Goal: Task Accomplishment & Management: Use online tool/utility

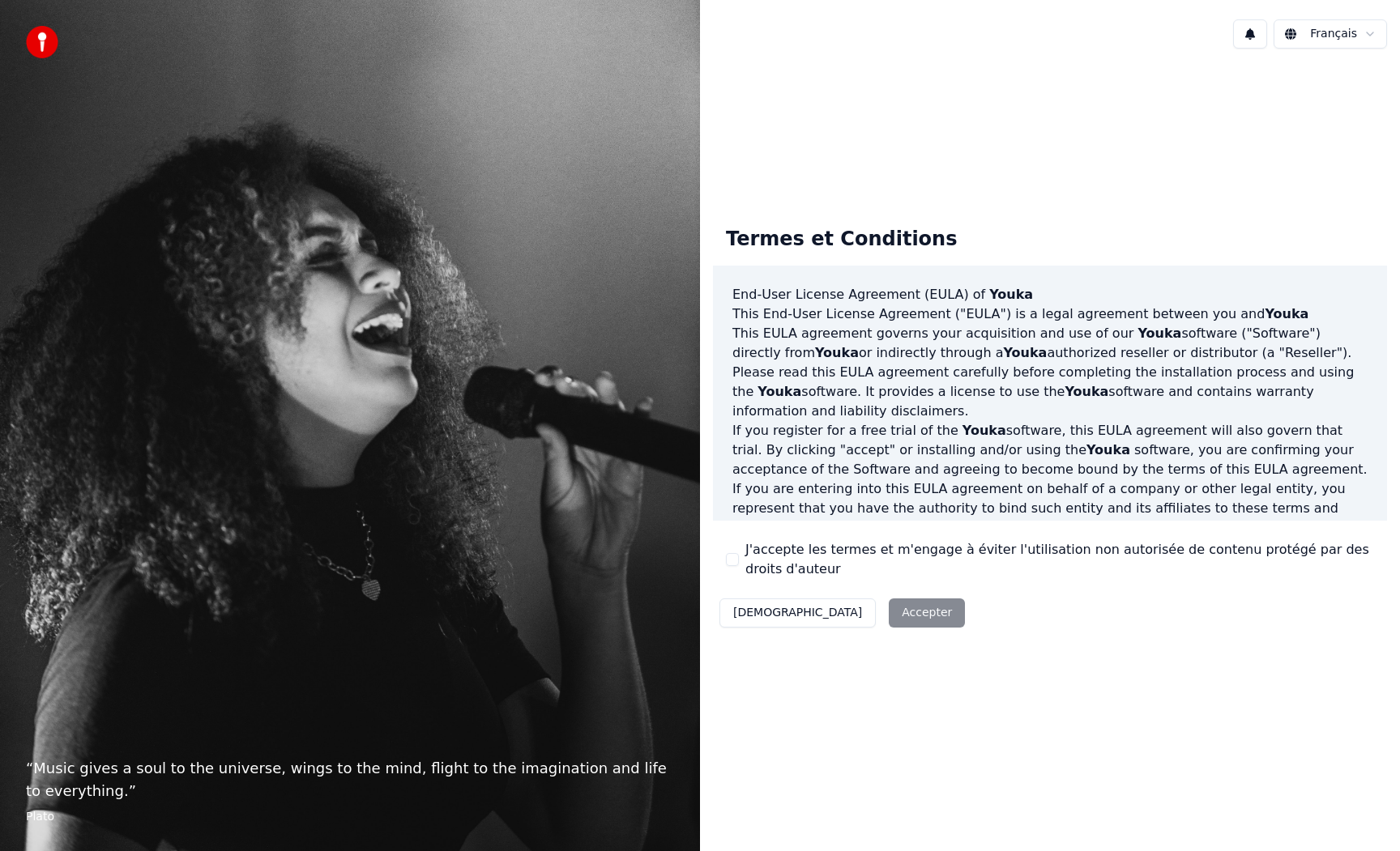
click at [740, 555] on div "J'accepte les termes et m'engage à éviter l'utilisation non autorisée de conten…" at bounding box center [1050, 559] width 648 height 39
click at [728, 560] on button "J'accepte les termes et m'engage à éviter l'utilisation non autorisée de conten…" at bounding box center [732, 559] width 13 height 13
click at [889, 606] on button "Accepter" at bounding box center [927, 613] width 76 height 29
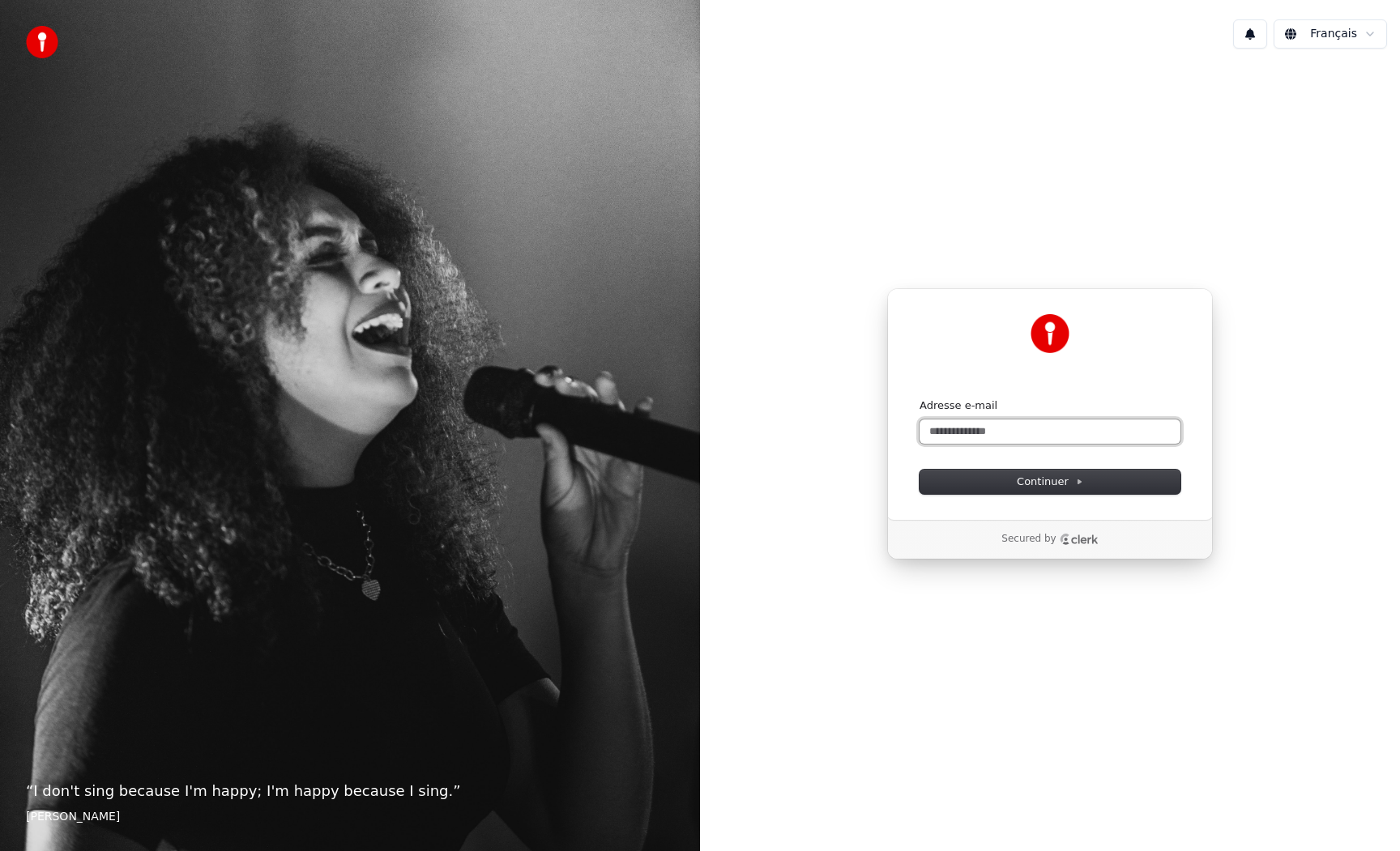
click at [966, 426] on input "Adresse e-mail" at bounding box center [1050, 431] width 261 height 24
click at [1070, 481] on span "Continuer" at bounding box center [1050, 481] width 67 height 14
type input "**********"
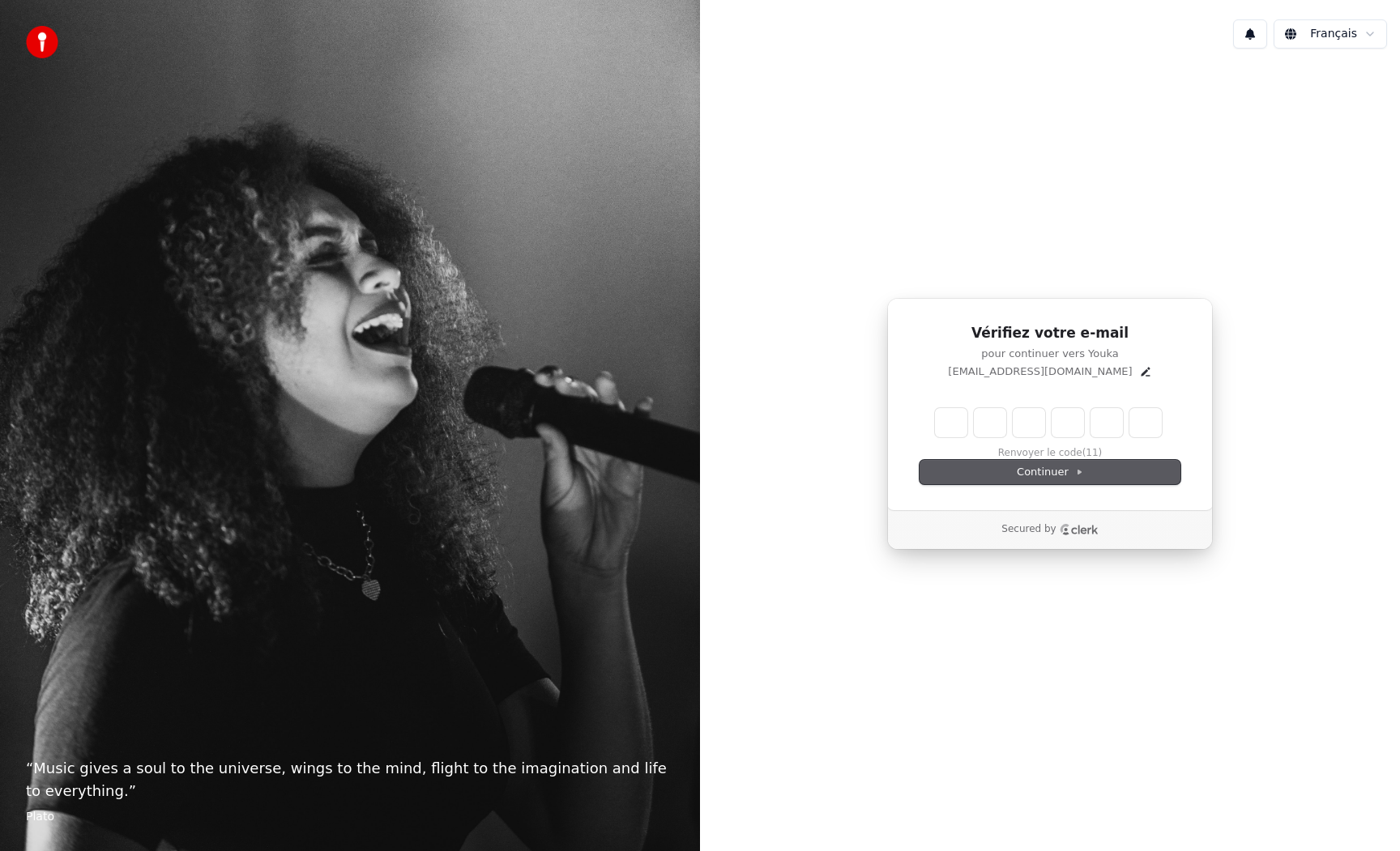
type input "******"
type input "*"
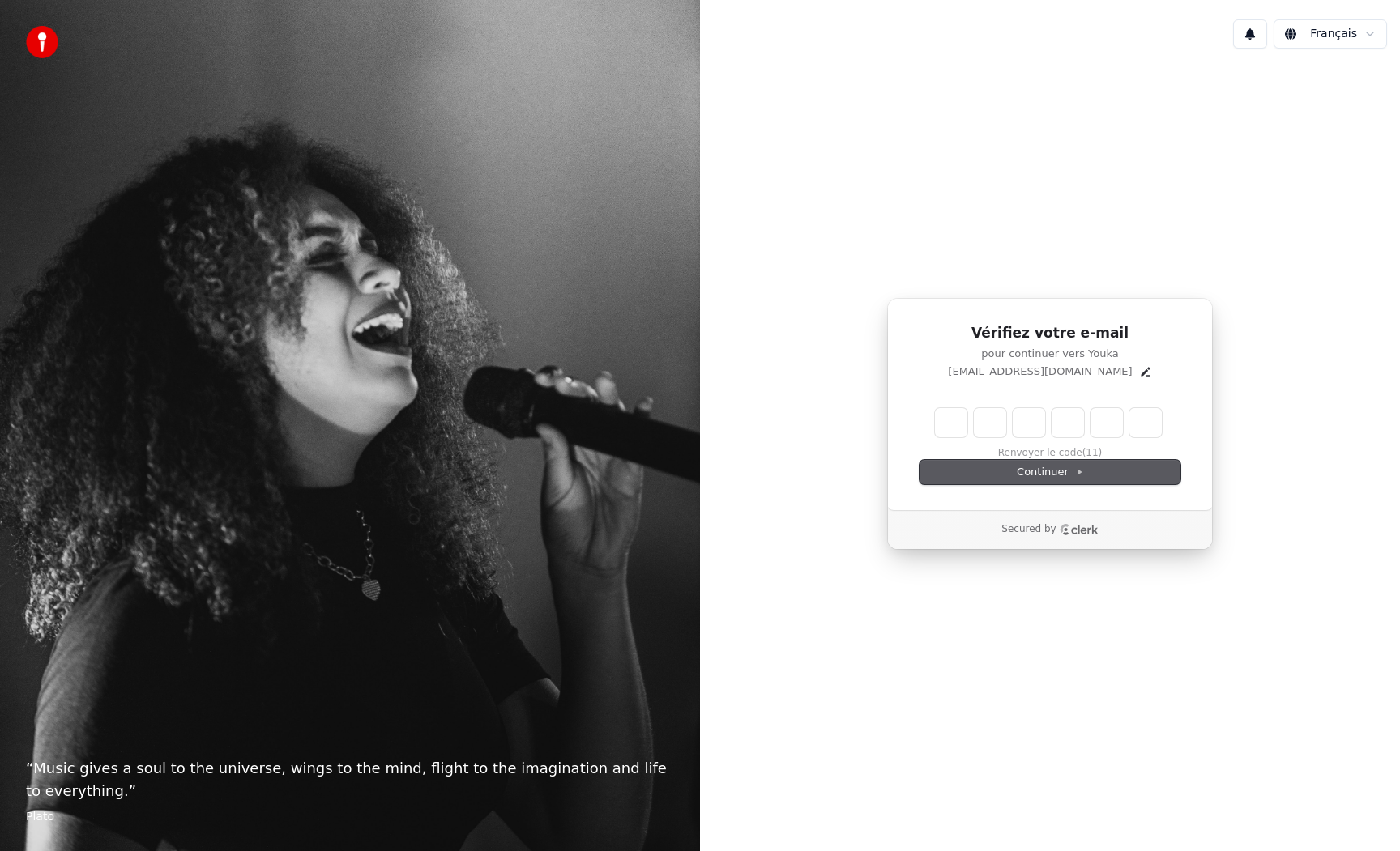
type input "*"
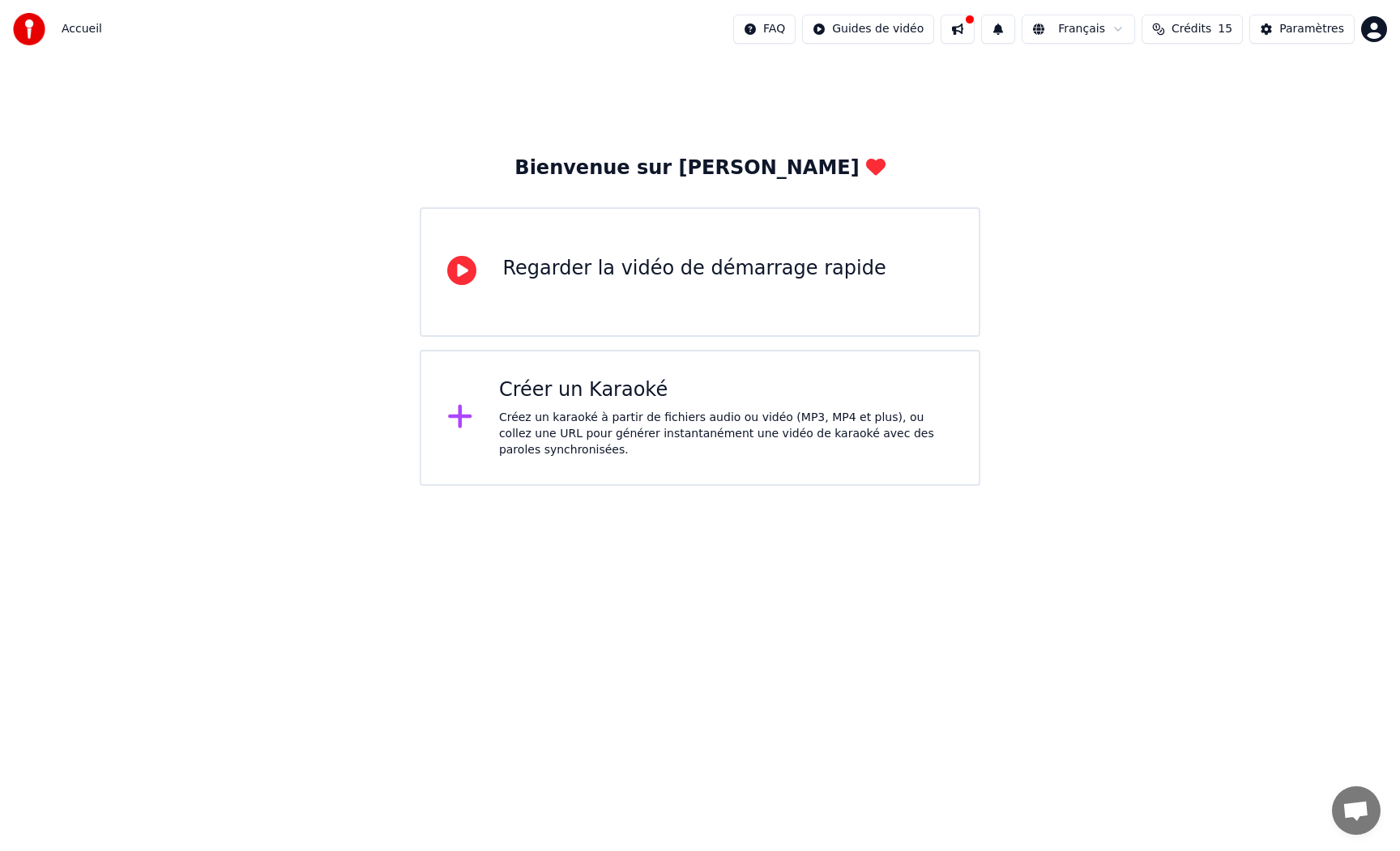
click at [469, 280] on icon at bounding box center [462, 271] width 29 height 29
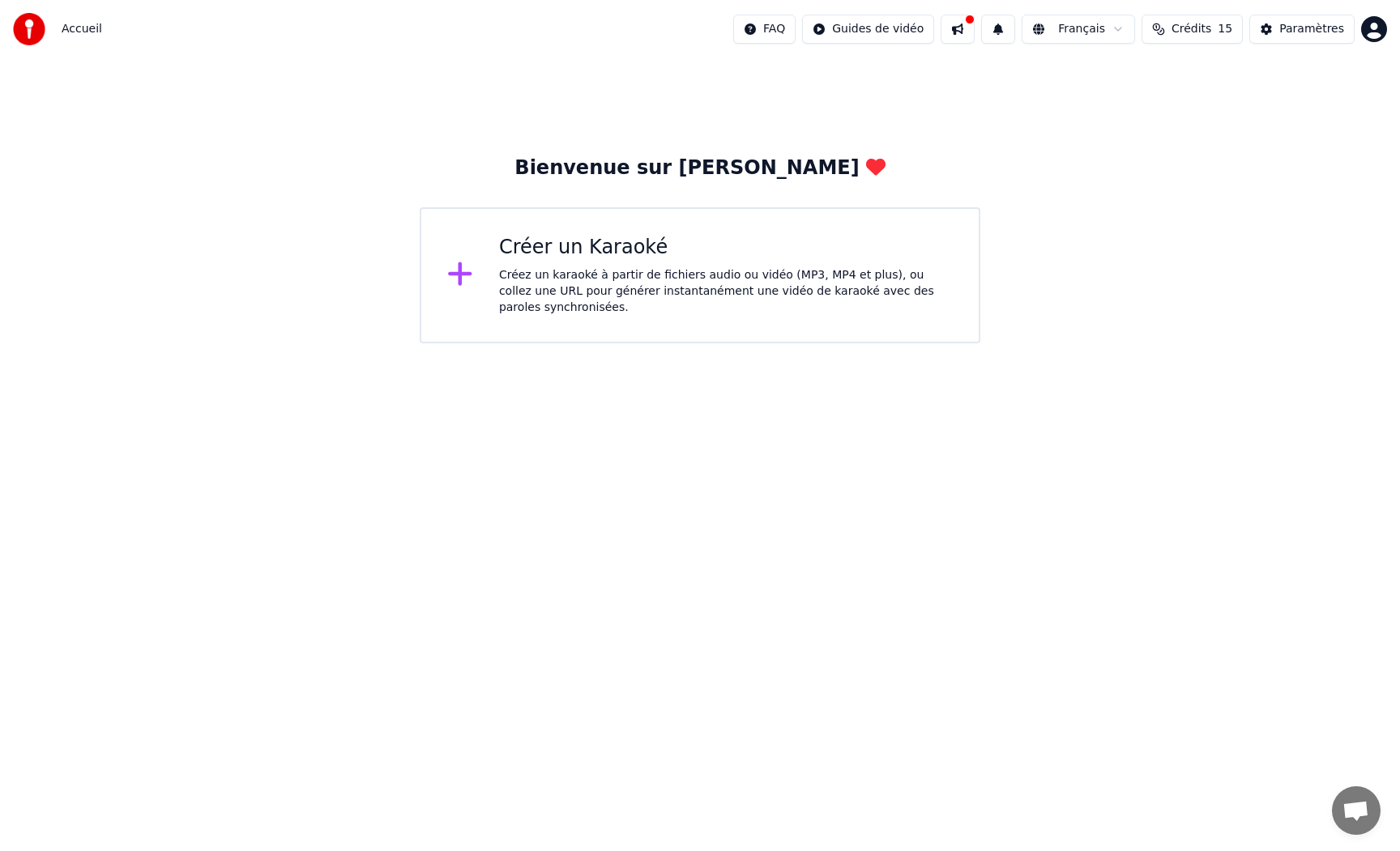
click at [454, 279] on icon at bounding box center [460, 274] width 26 height 29
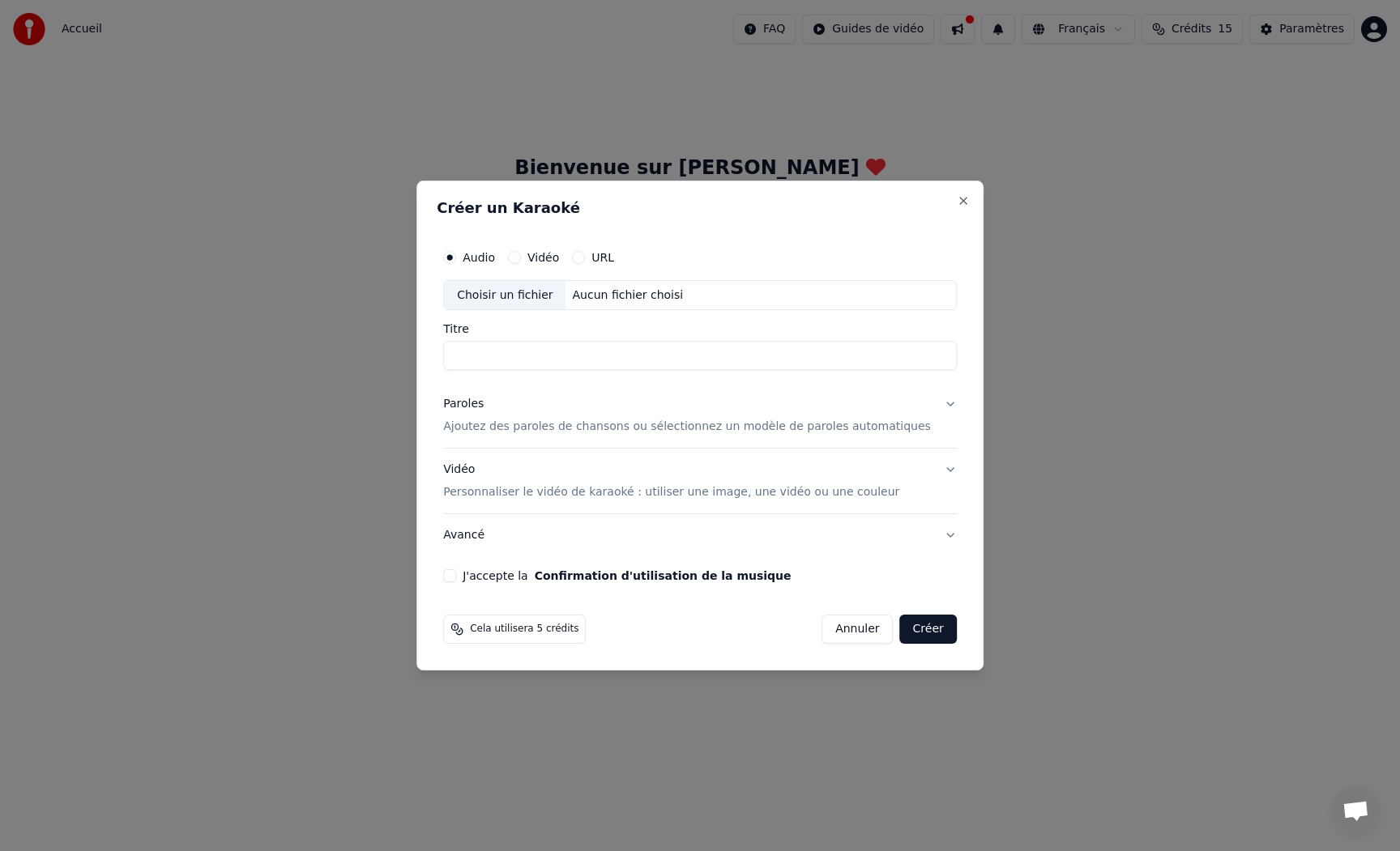
click at [520, 297] on div "Choisir un fichier" at bounding box center [504, 296] width 121 height 29
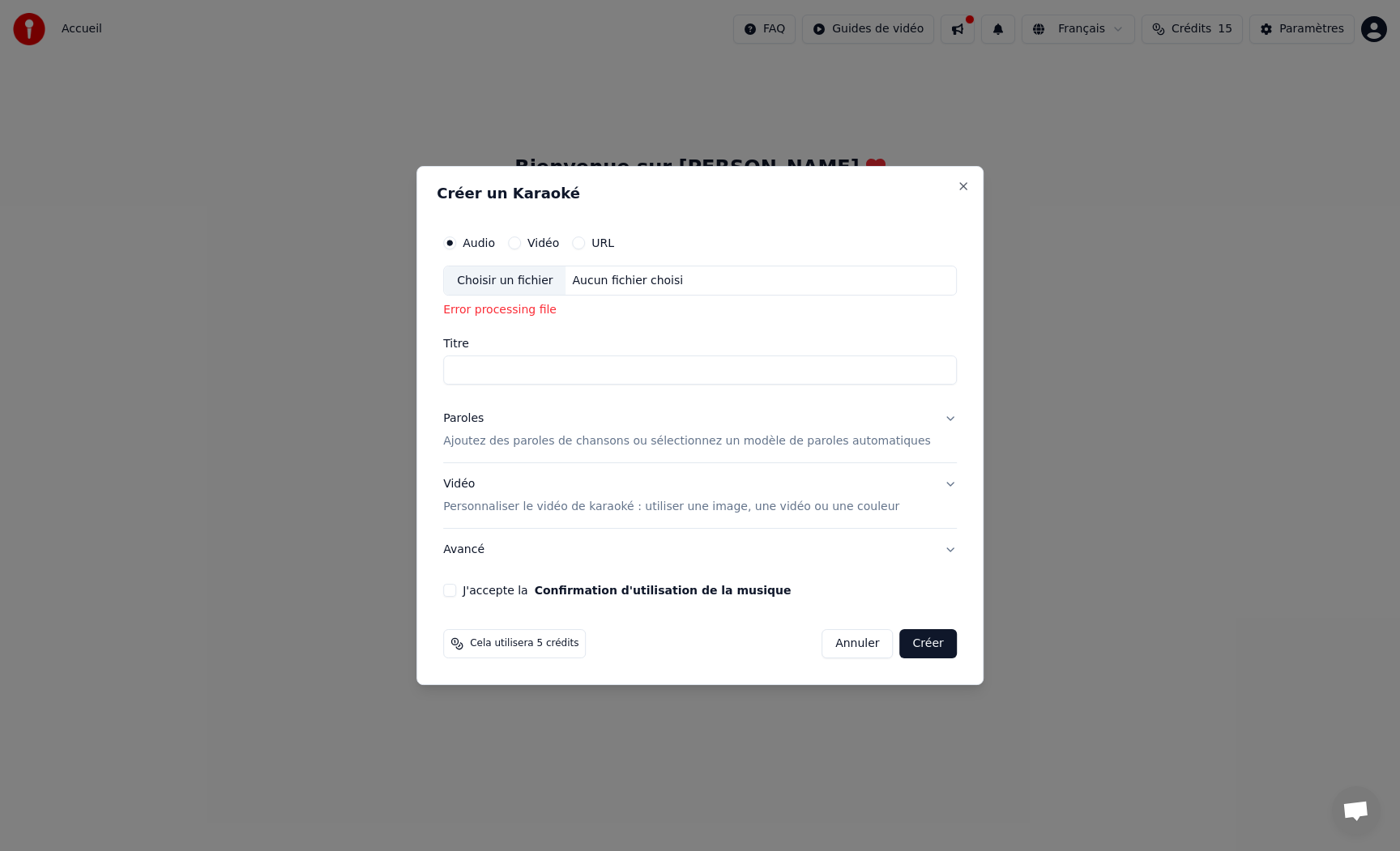
click at [515, 278] on div "Choisir un fichier" at bounding box center [504, 280] width 121 height 29
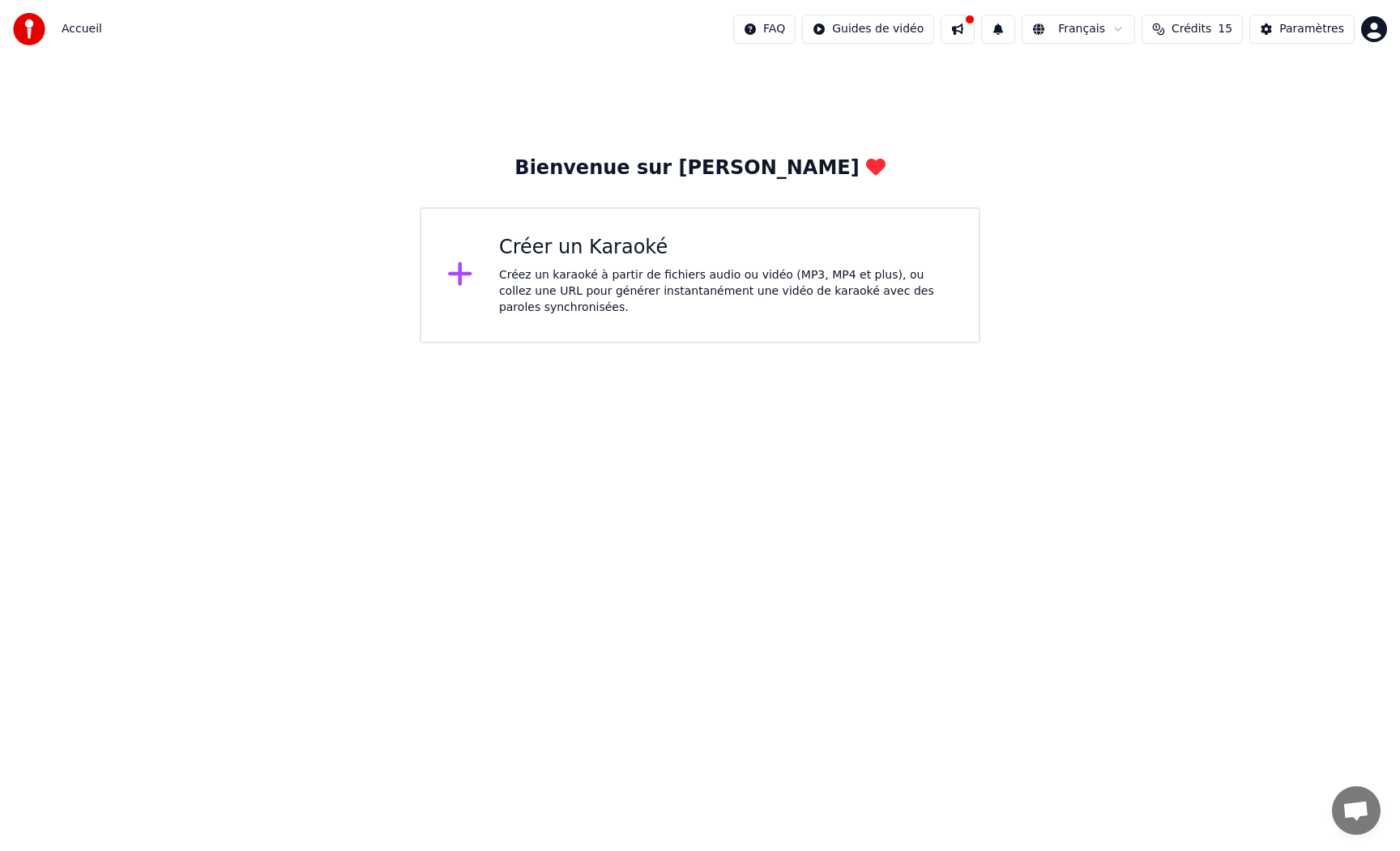
click at [490, 279] on div "Créer un Karaoké Créez un karaoké à partir de fichiers audio ou vidéo (MP3, MP4…" at bounding box center [699, 275] width 560 height 136
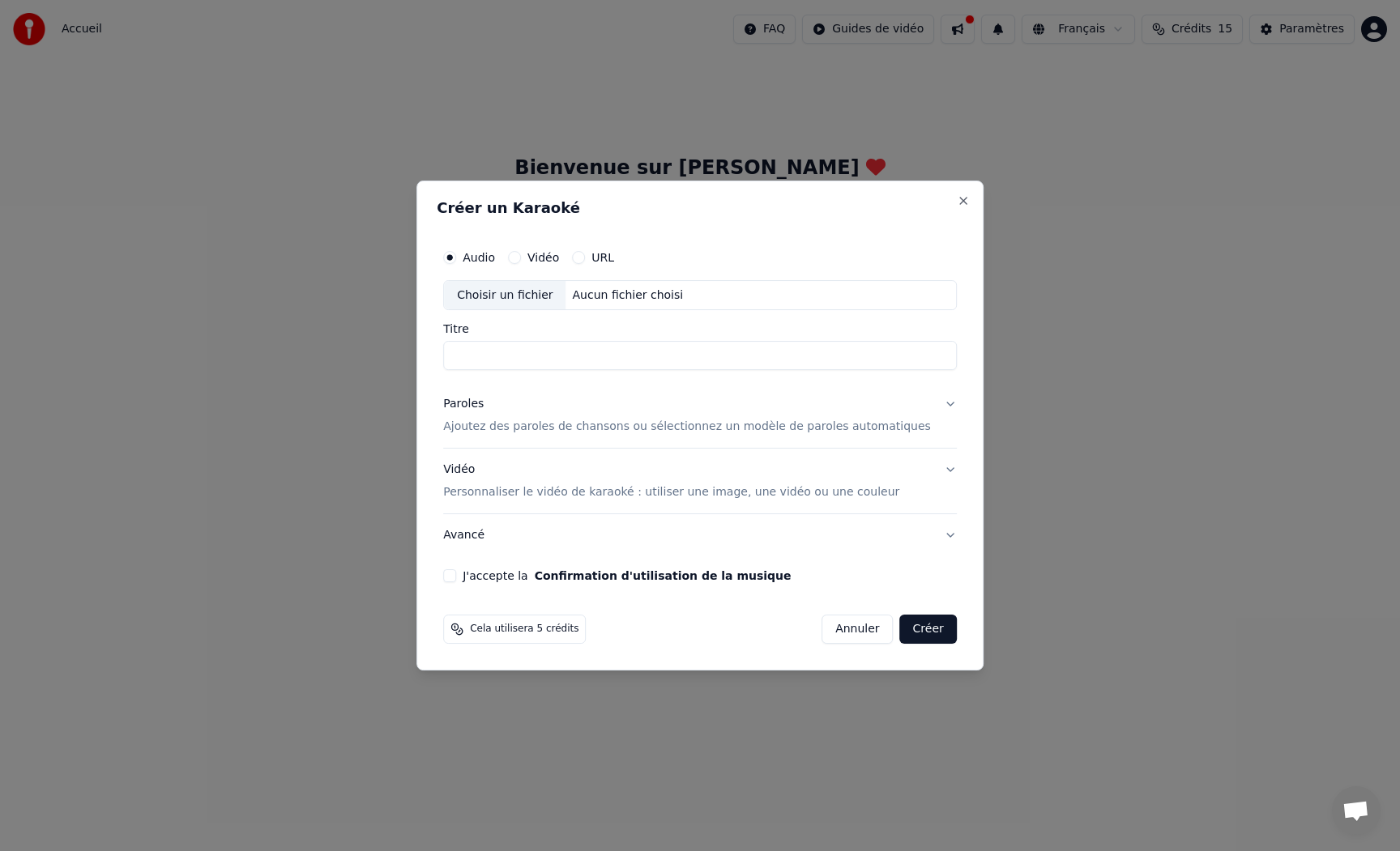
click at [600, 258] on div "URL" at bounding box center [593, 256] width 42 height 13
click at [585, 258] on button "URL" at bounding box center [578, 256] width 13 height 13
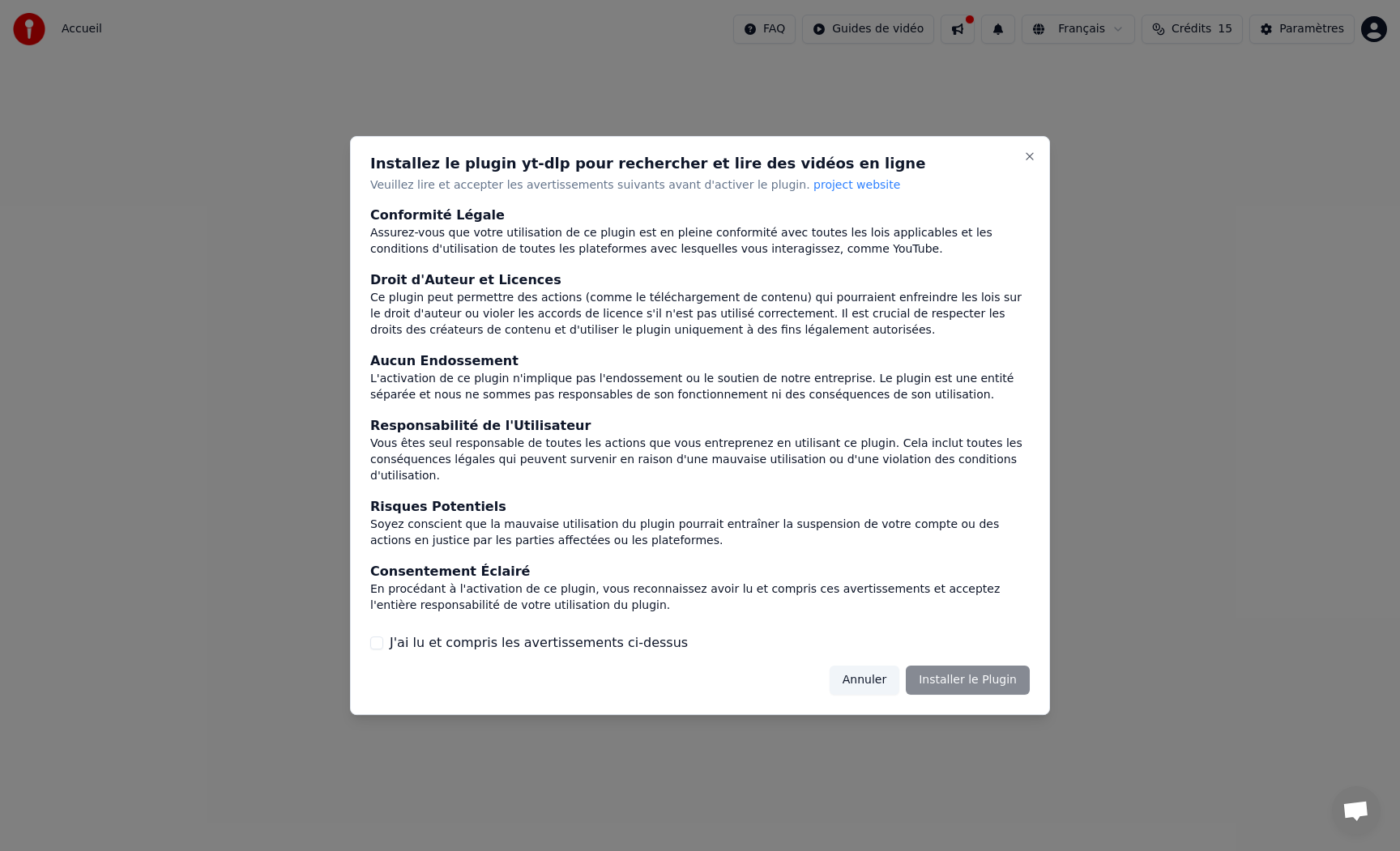
click at [367, 632] on div "Installez le plugin yt-dlp pour rechercher et lire des vidéos en ligne Veuillez…" at bounding box center [700, 426] width 700 height 580
click at [384, 635] on div "J'ai lu et compris les avertissements ci-dessus" at bounding box center [700, 643] width 660 height 19
click at [379, 636] on button "J'ai lu et compris les avertissements ci-dessus" at bounding box center [376, 642] width 13 height 13
click at [958, 676] on button "Installer le Plugin" at bounding box center [967, 680] width 124 height 29
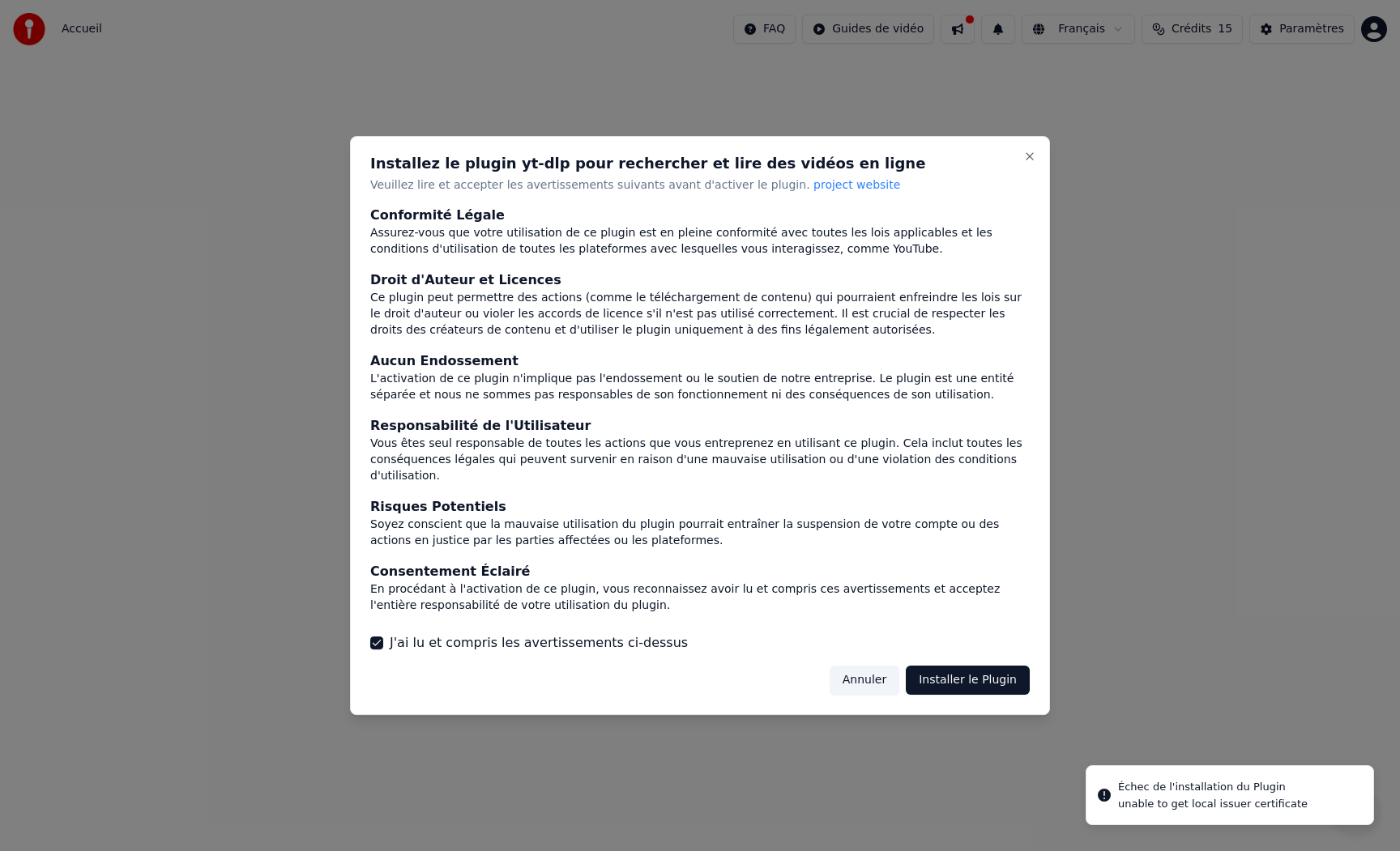
click at [961, 673] on button "Installer le Plugin" at bounding box center [967, 680] width 124 height 29
click at [878, 672] on button "Annuler" at bounding box center [864, 680] width 69 height 29
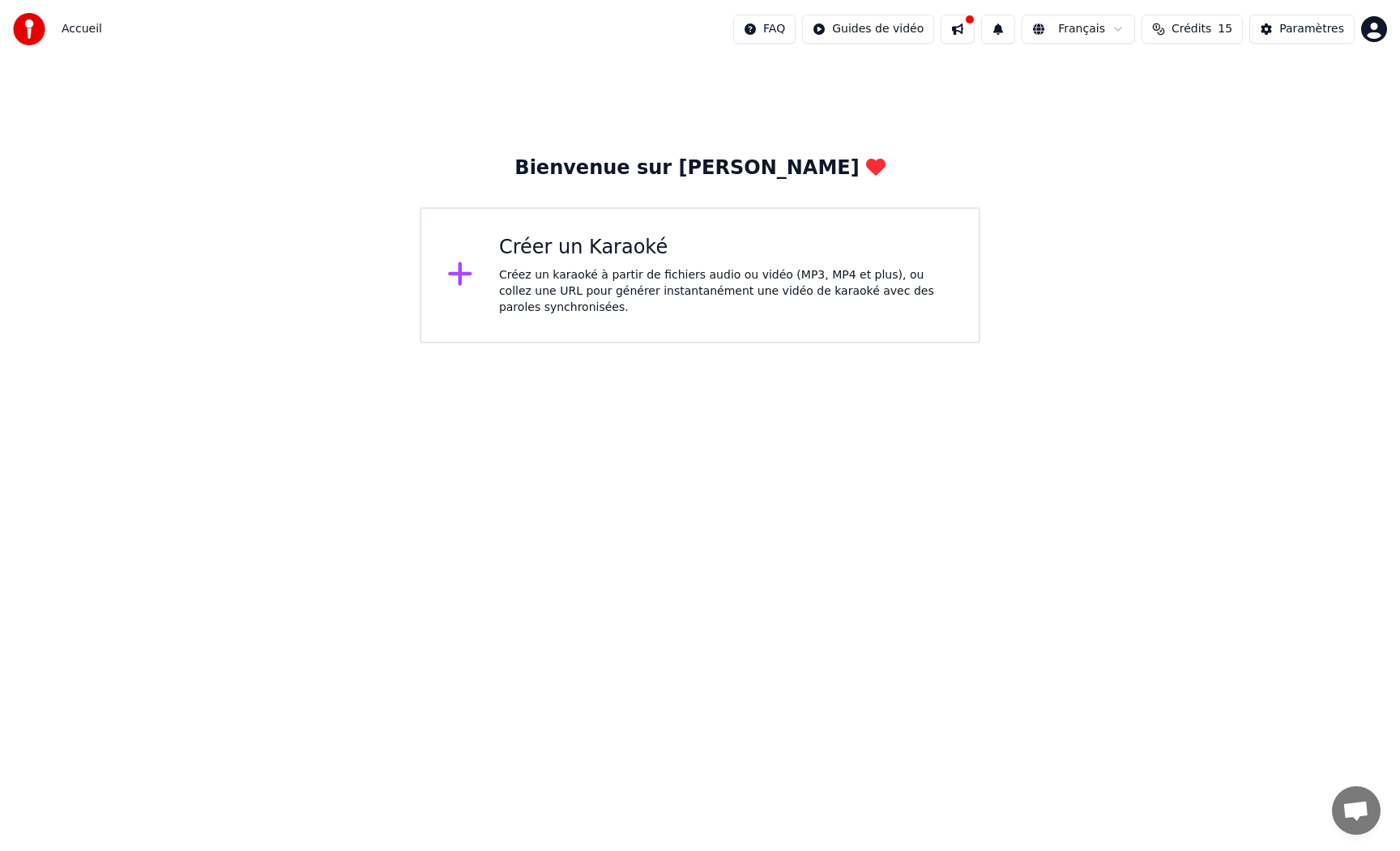
click at [462, 274] on icon at bounding box center [461, 274] width 23 height 23
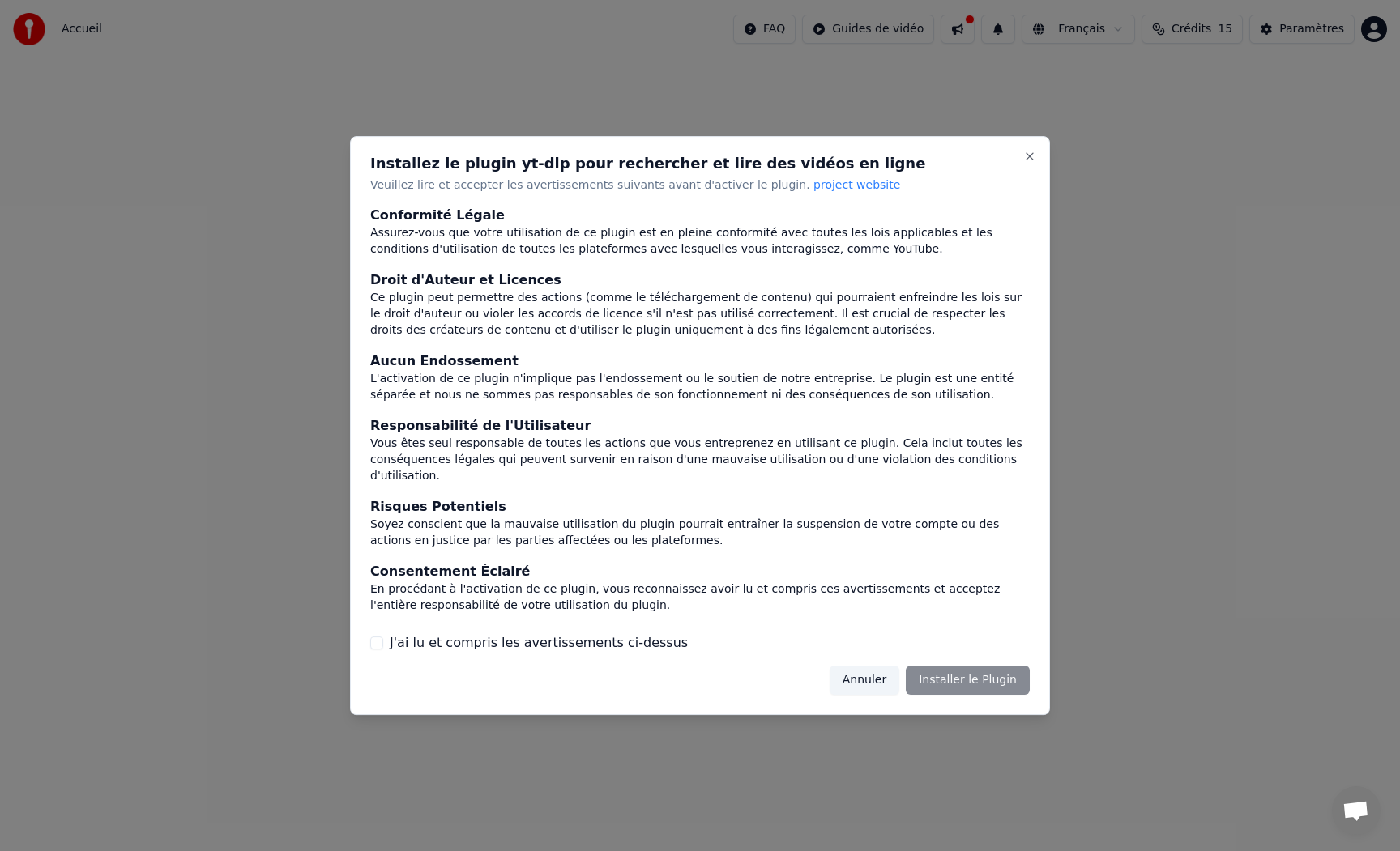
click at [875, 670] on button "Annuler" at bounding box center [864, 680] width 69 height 29
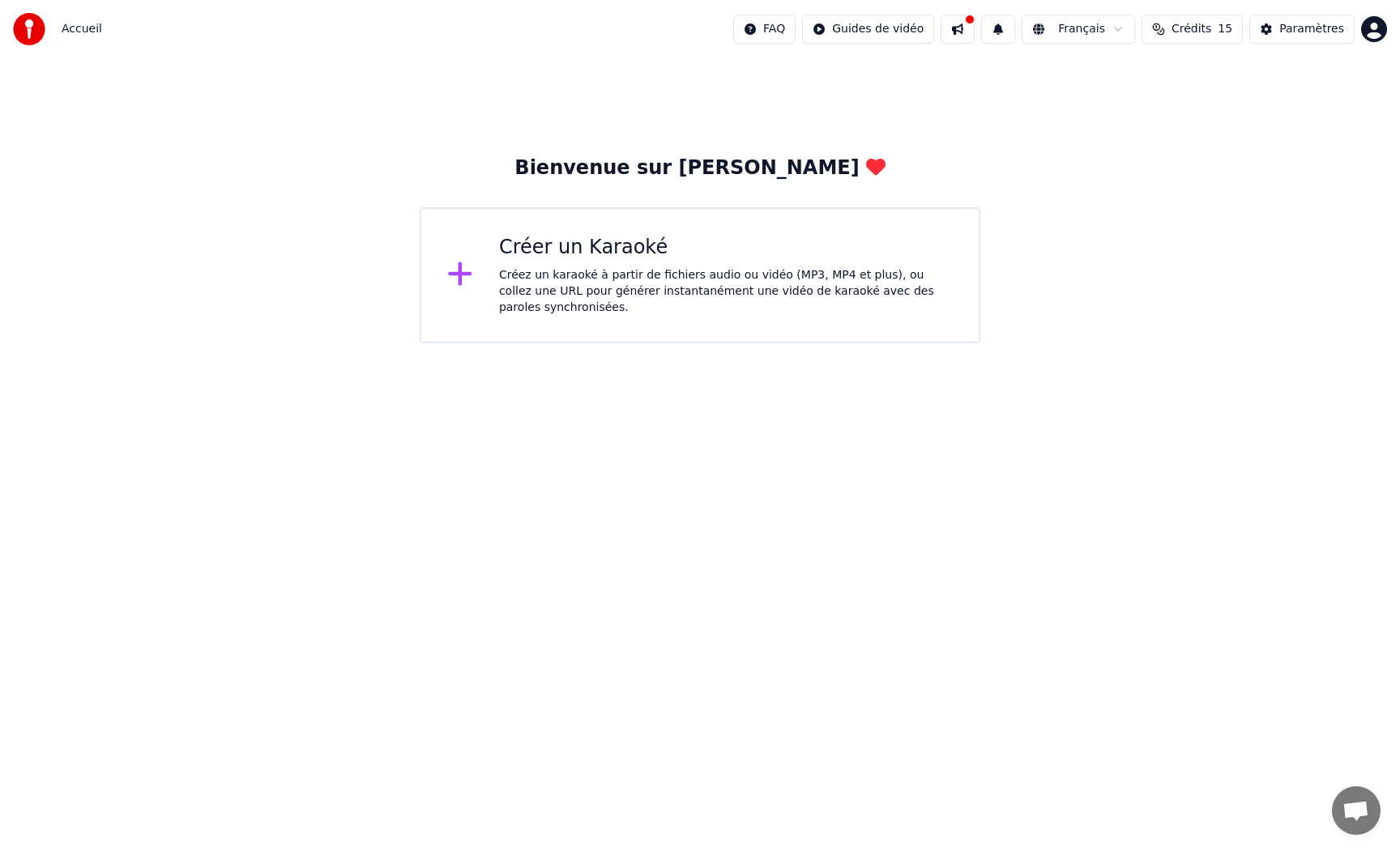
click at [515, 255] on div "Créer un Karaoké" at bounding box center [726, 248] width 454 height 26
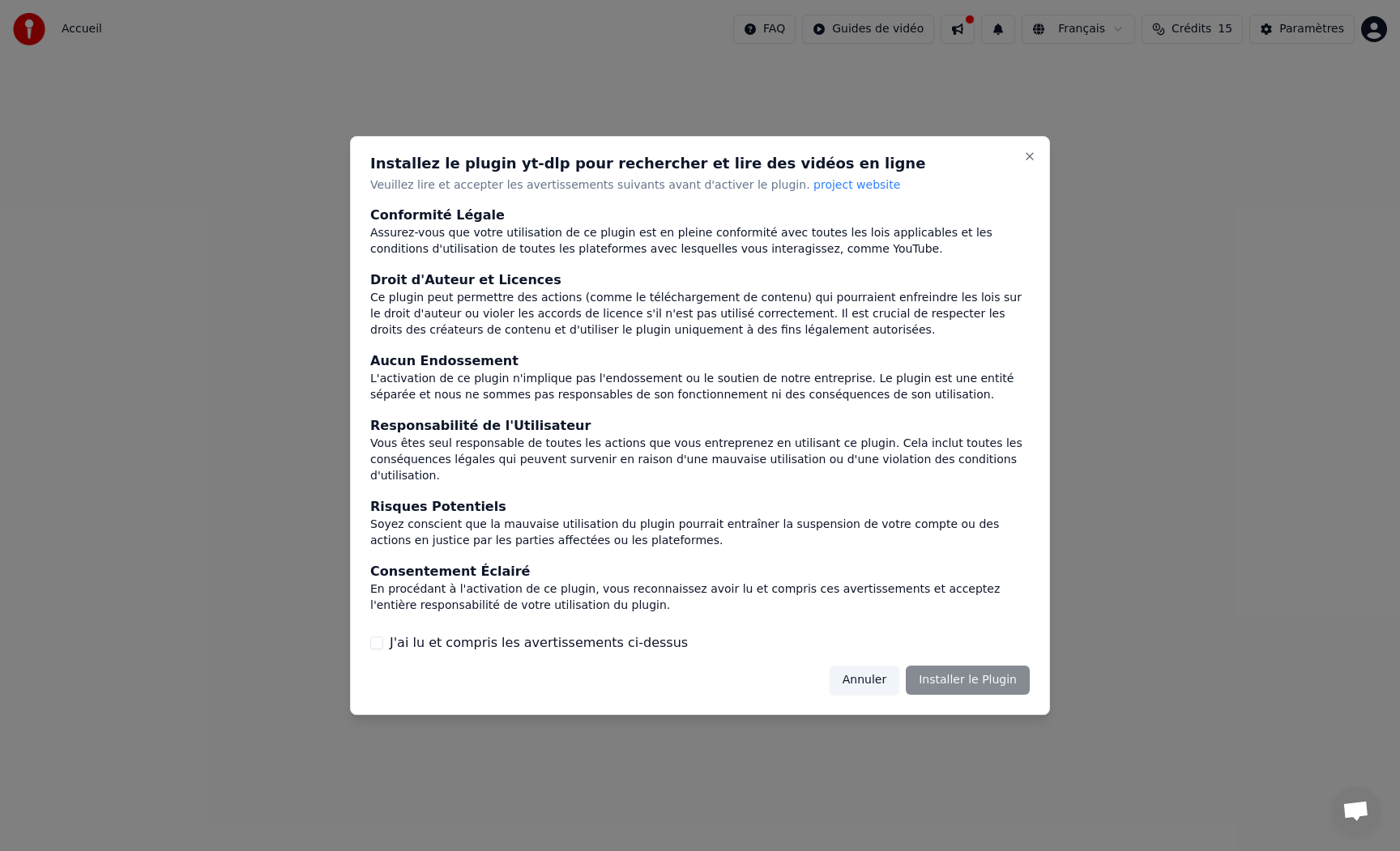
click at [378, 636] on button "J'ai lu et compris les avertissements ci-dessus" at bounding box center [376, 642] width 13 height 13
click at [869, 655] on div "Installez le plugin yt-dlp pour rechercher et lire des vidéos en ligne Veuillez…" at bounding box center [700, 426] width 700 height 580
click at [1028, 163] on button "Close" at bounding box center [1029, 155] width 13 height 13
click at [1029, 163] on button "Close" at bounding box center [1029, 155] width 13 height 13
click at [822, 68] on div at bounding box center [700, 425] width 1400 height 851
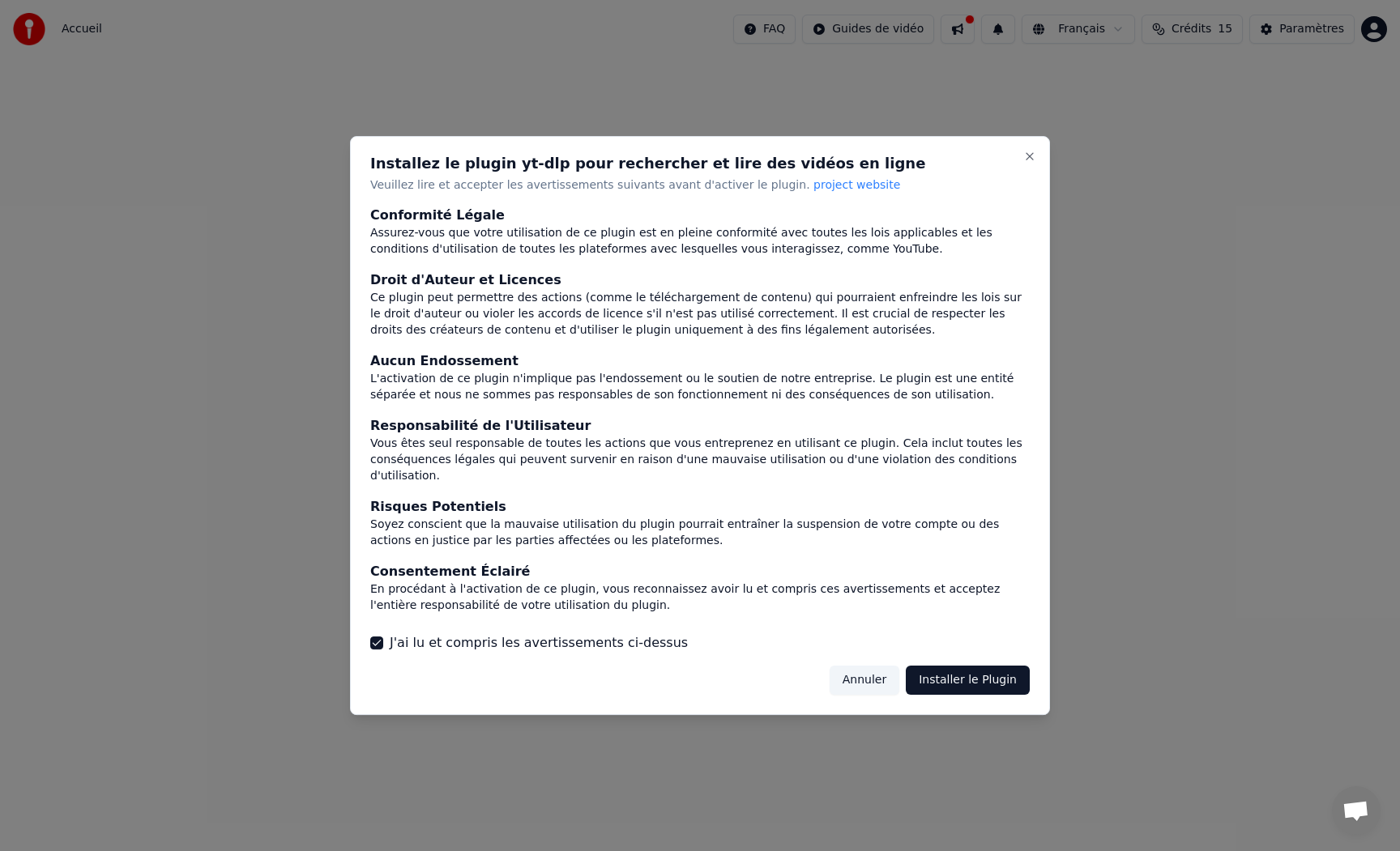
click at [858, 675] on button "Annuler" at bounding box center [864, 680] width 69 height 29
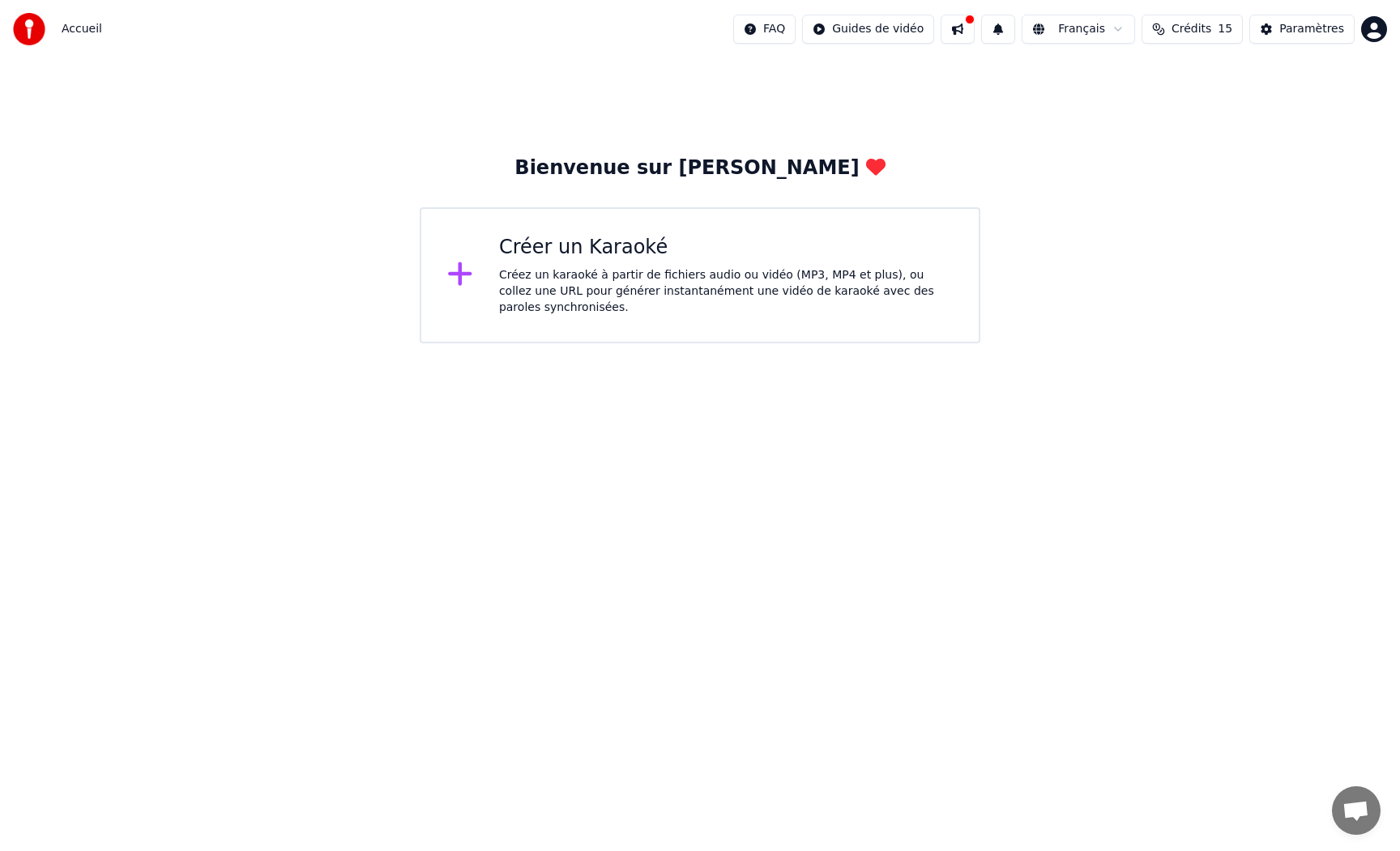
click at [459, 276] on icon at bounding box center [461, 274] width 23 height 23
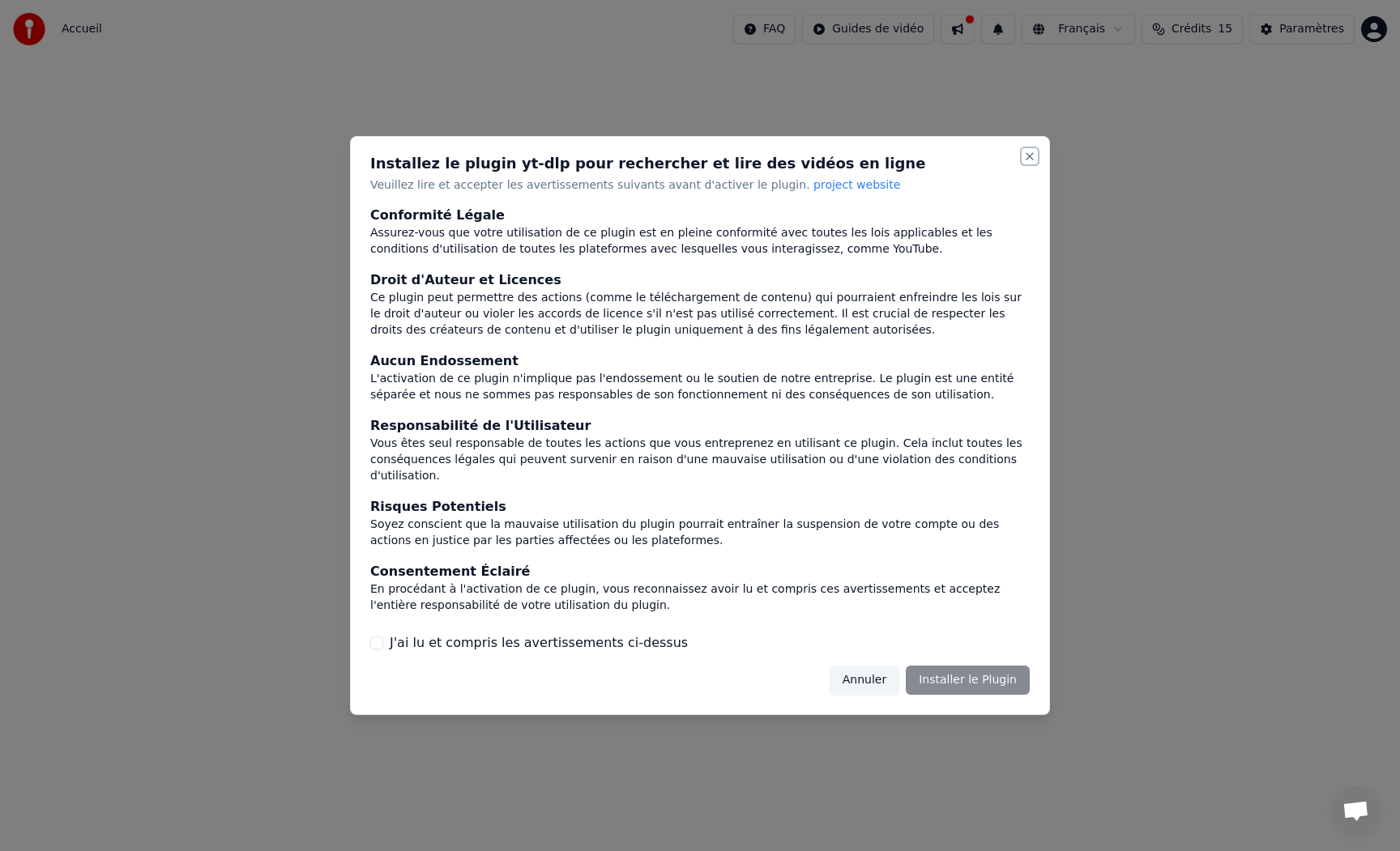
click at [1030, 161] on button "Close" at bounding box center [1029, 155] width 13 height 13
click at [447, 636] on label "J'ai lu et compris les avertissements ci-dessus" at bounding box center [538, 643] width 298 height 19
click at [383, 636] on button "J'ai lu et compris les avertissements ci-dessus" at bounding box center [376, 642] width 13 height 13
click at [879, 672] on button "Annuler" at bounding box center [864, 680] width 69 height 29
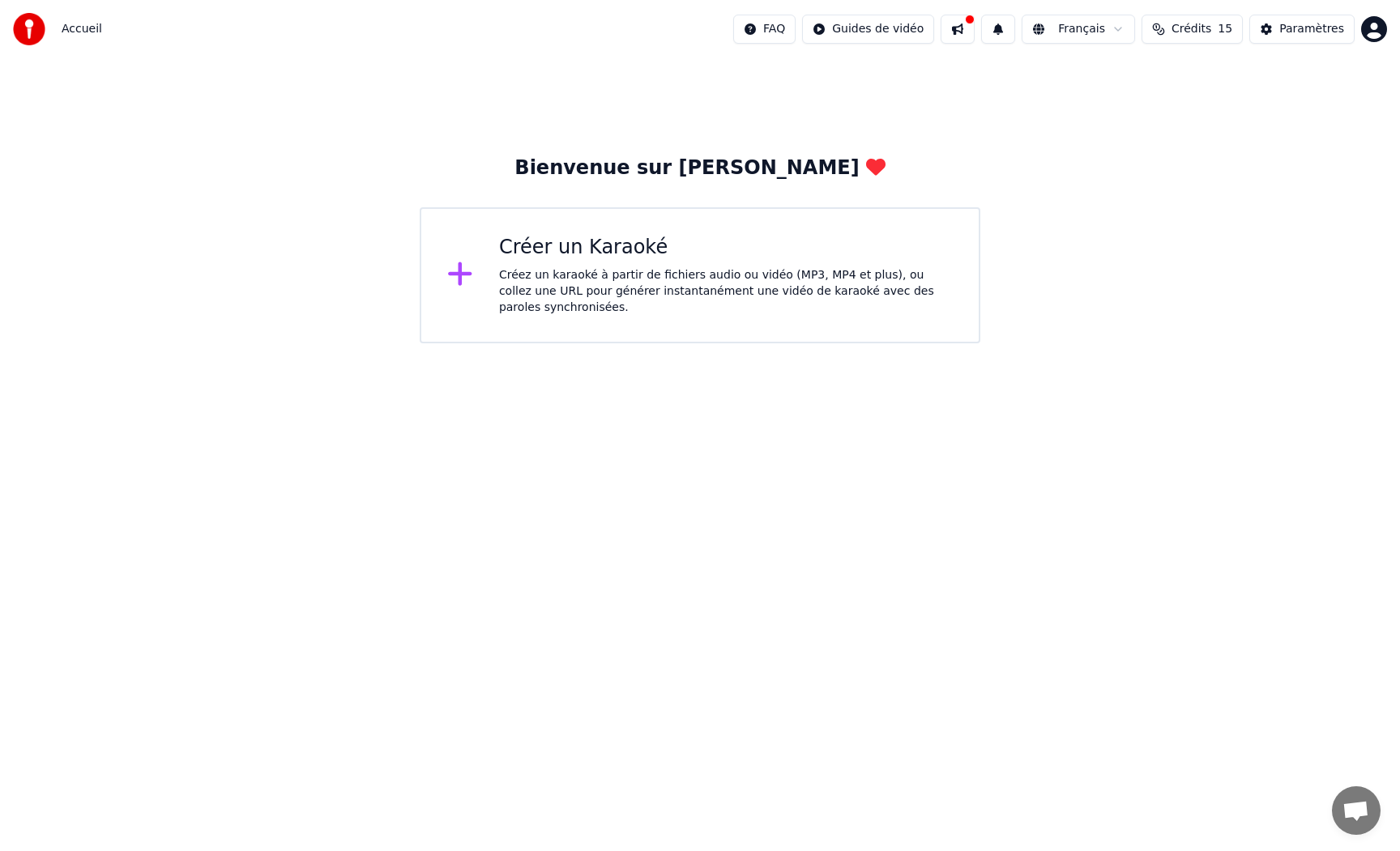
click at [560, 301] on div "Créez un karaoké à partir de fichiers audio ou vidéo (MP3, MP4 et plus), ou col…" at bounding box center [726, 291] width 454 height 48
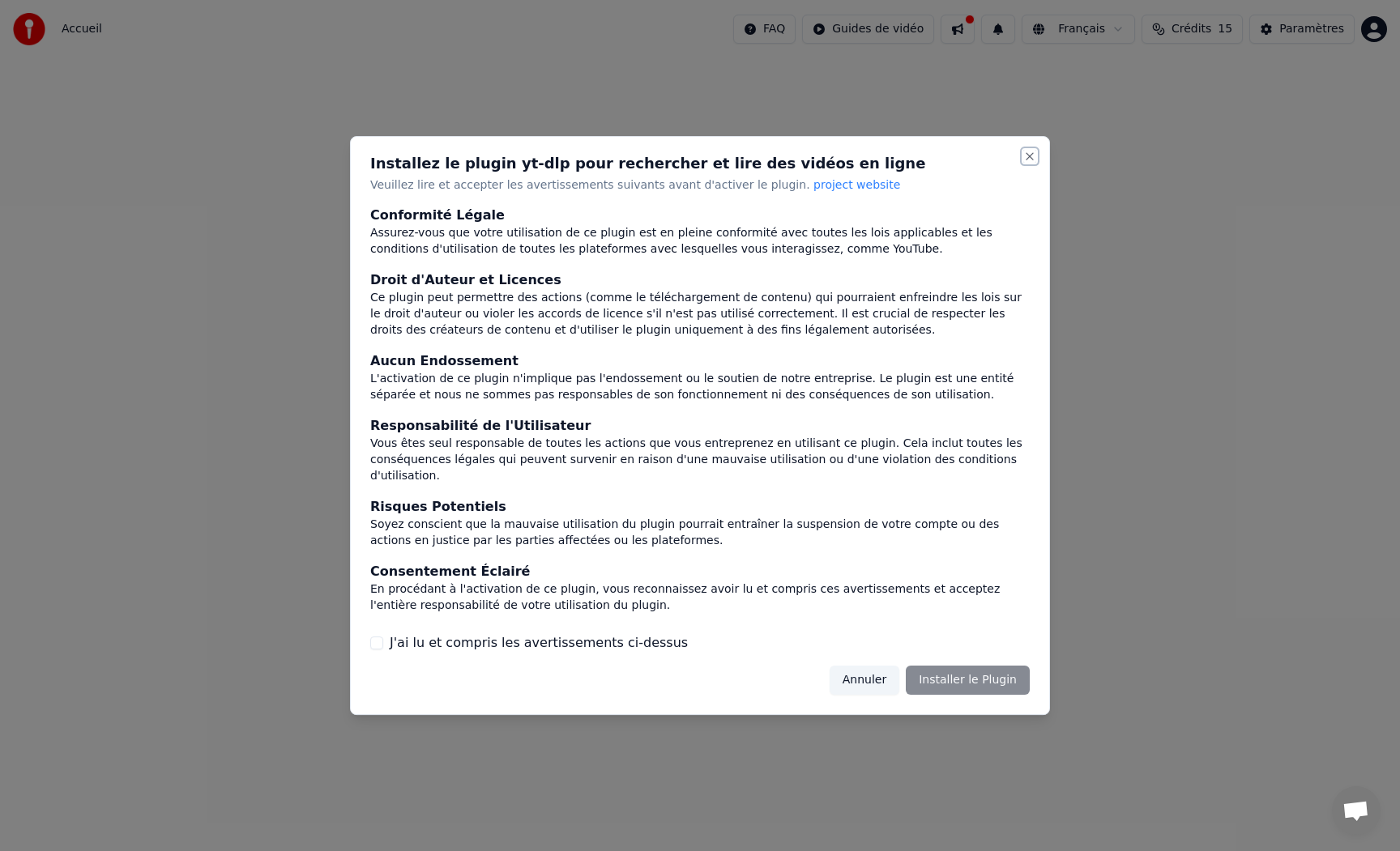
click at [1025, 163] on button "Close" at bounding box center [1029, 155] width 13 height 13
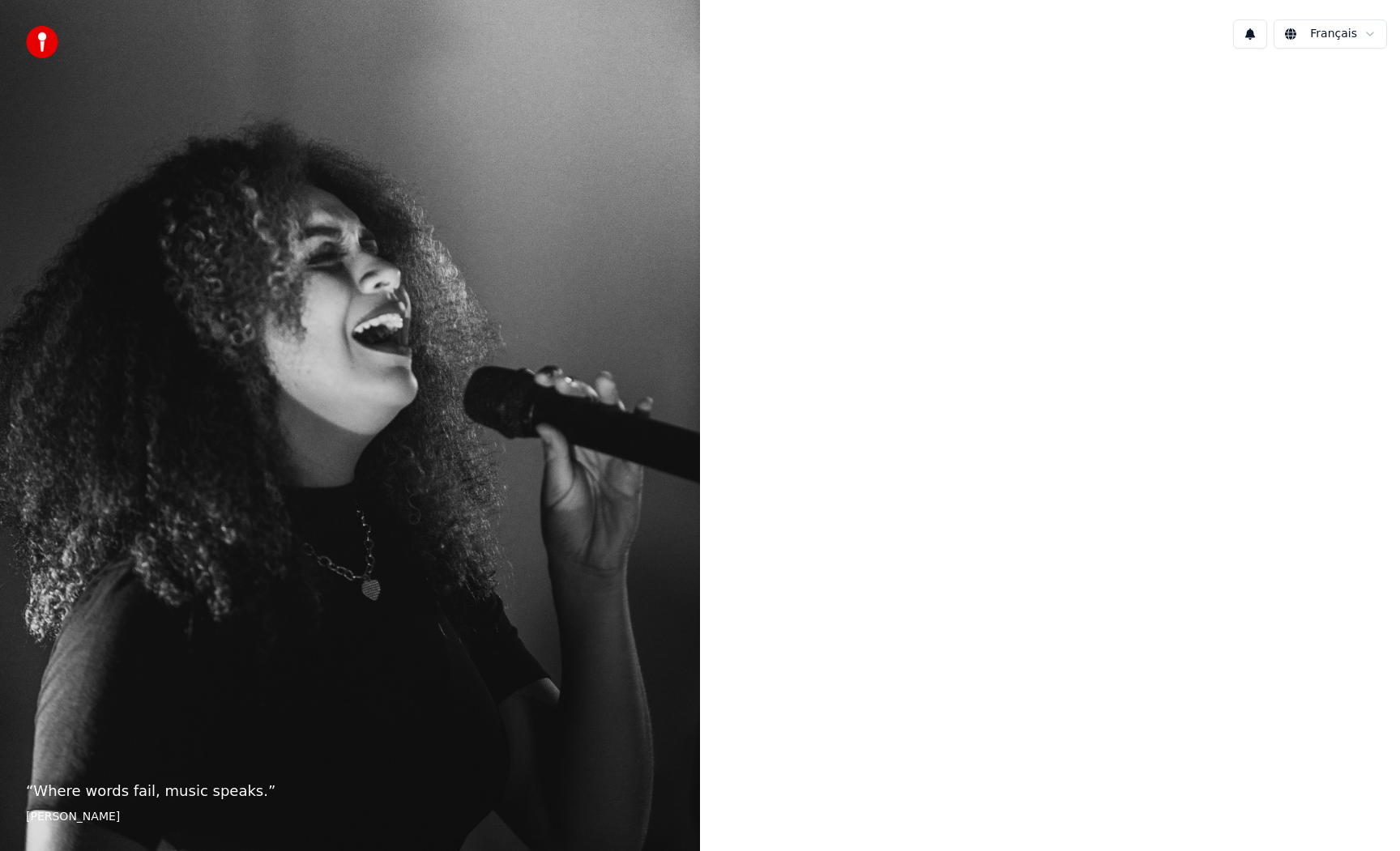
click at [1042, 223] on div at bounding box center [1050, 424] width 700 height 725
click at [1078, 442] on div at bounding box center [1050, 424] width 700 height 725
click at [328, 769] on div "“ Singing is a way of escaping. It's another world. I'm no longer on earth. ” E…" at bounding box center [350, 425] width 700 height 851
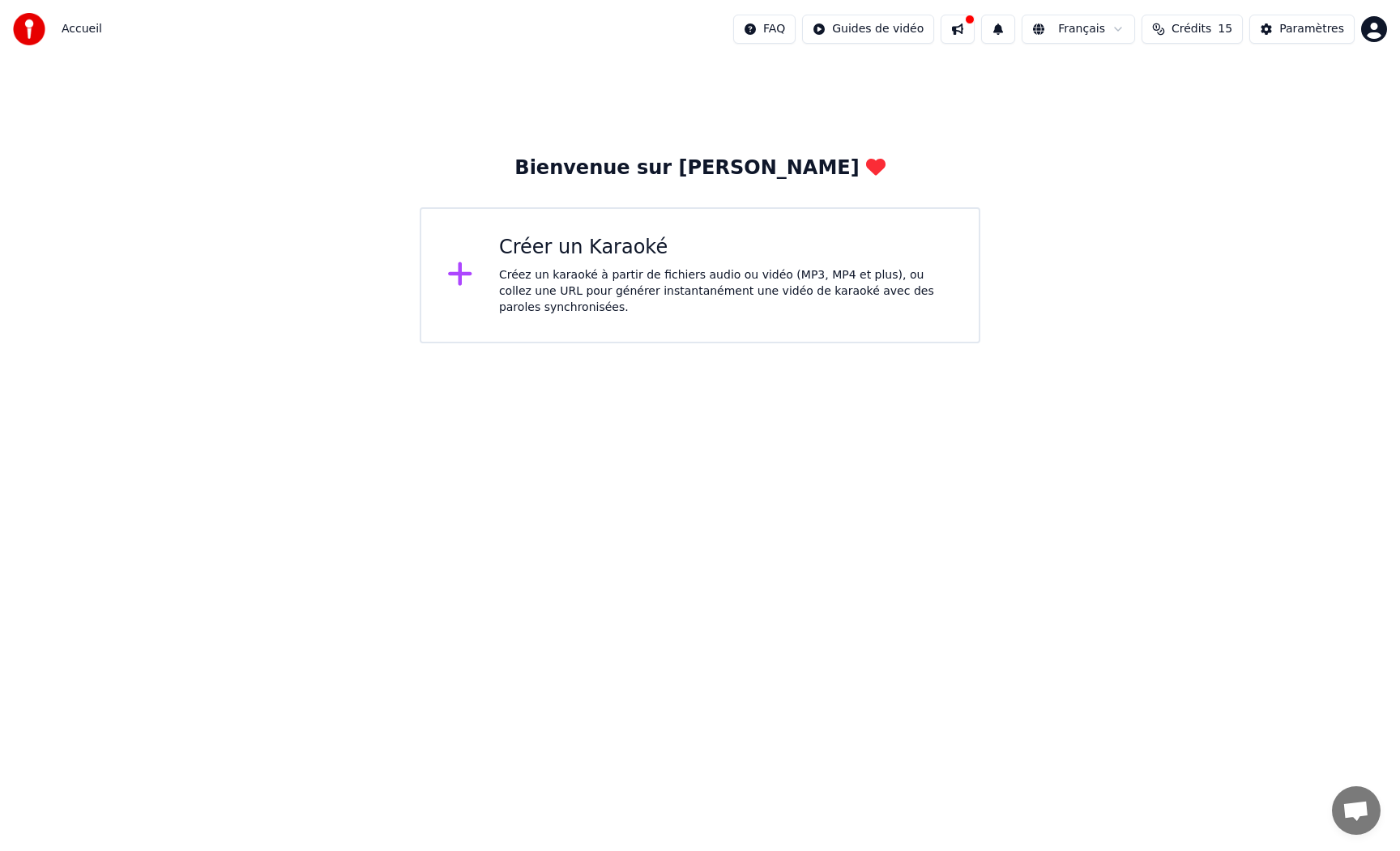
click at [463, 271] on icon at bounding box center [460, 274] width 26 height 29
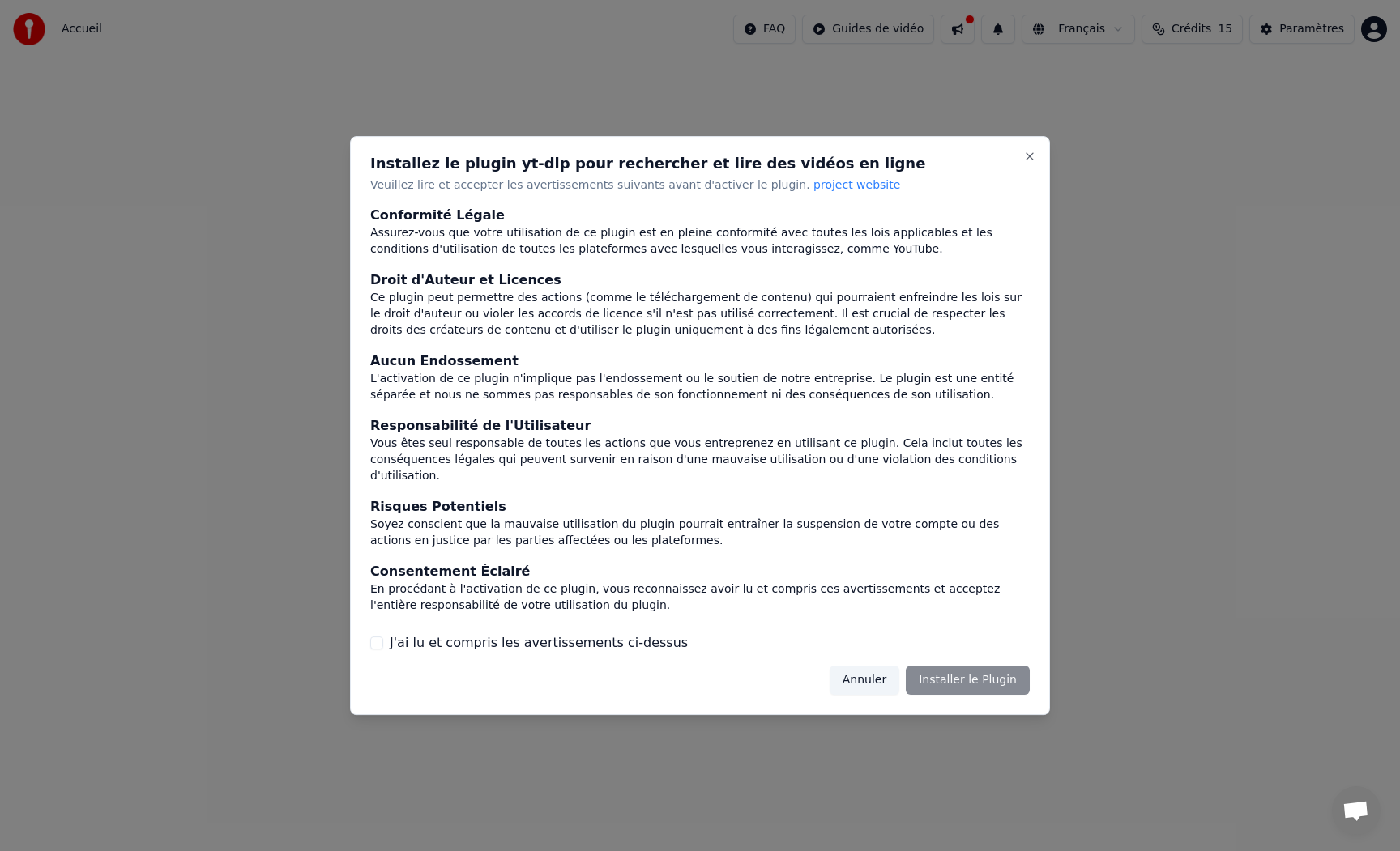
click at [383, 636] on button "J'ai lu et compris les avertissements ci-dessus" at bounding box center [376, 642] width 13 height 13
click at [994, 670] on button "Installer le Plugin" at bounding box center [967, 680] width 124 height 29
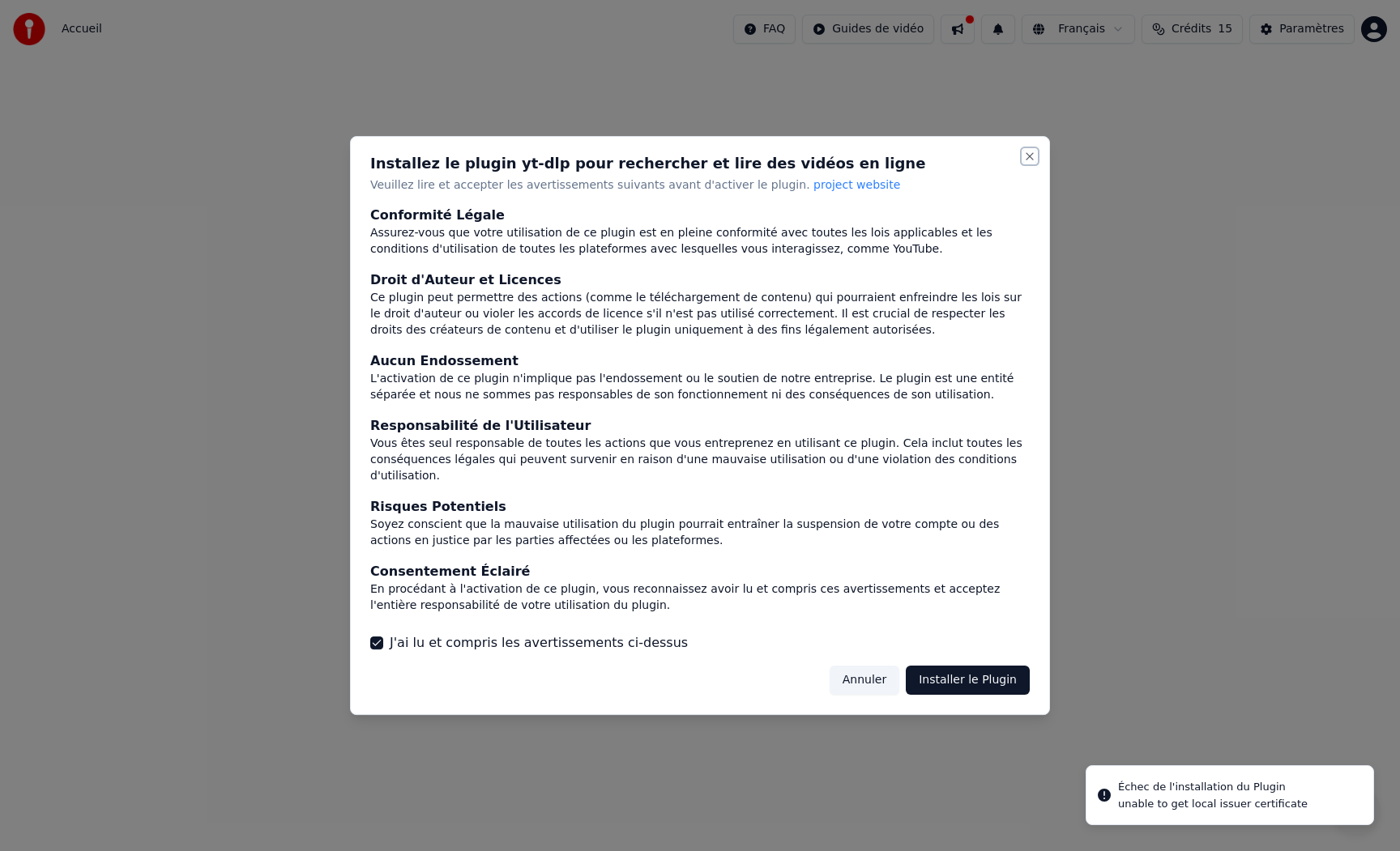
click at [1027, 161] on button "Close" at bounding box center [1029, 155] width 13 height 13
click at [859, 678] on button "Annuler" at bounding box center [864, 680] width 69 height 29
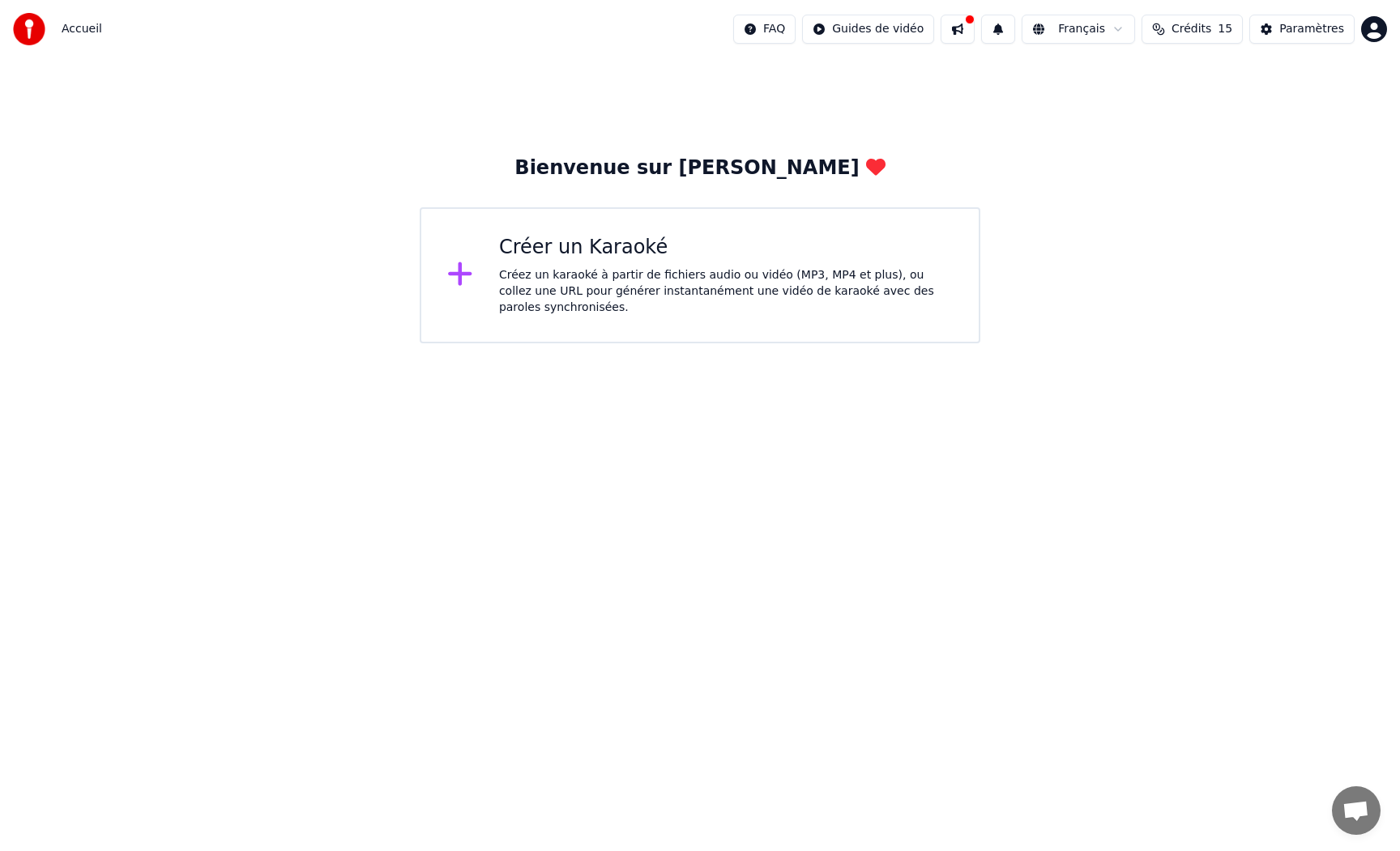
click at [1205, 32] on span "Crédits" at bounding box center [1191, 29] width 40 height 16
click at [1313, 31] on div "Paramètres" at bounding box center [1311, 29] width 65 height 16
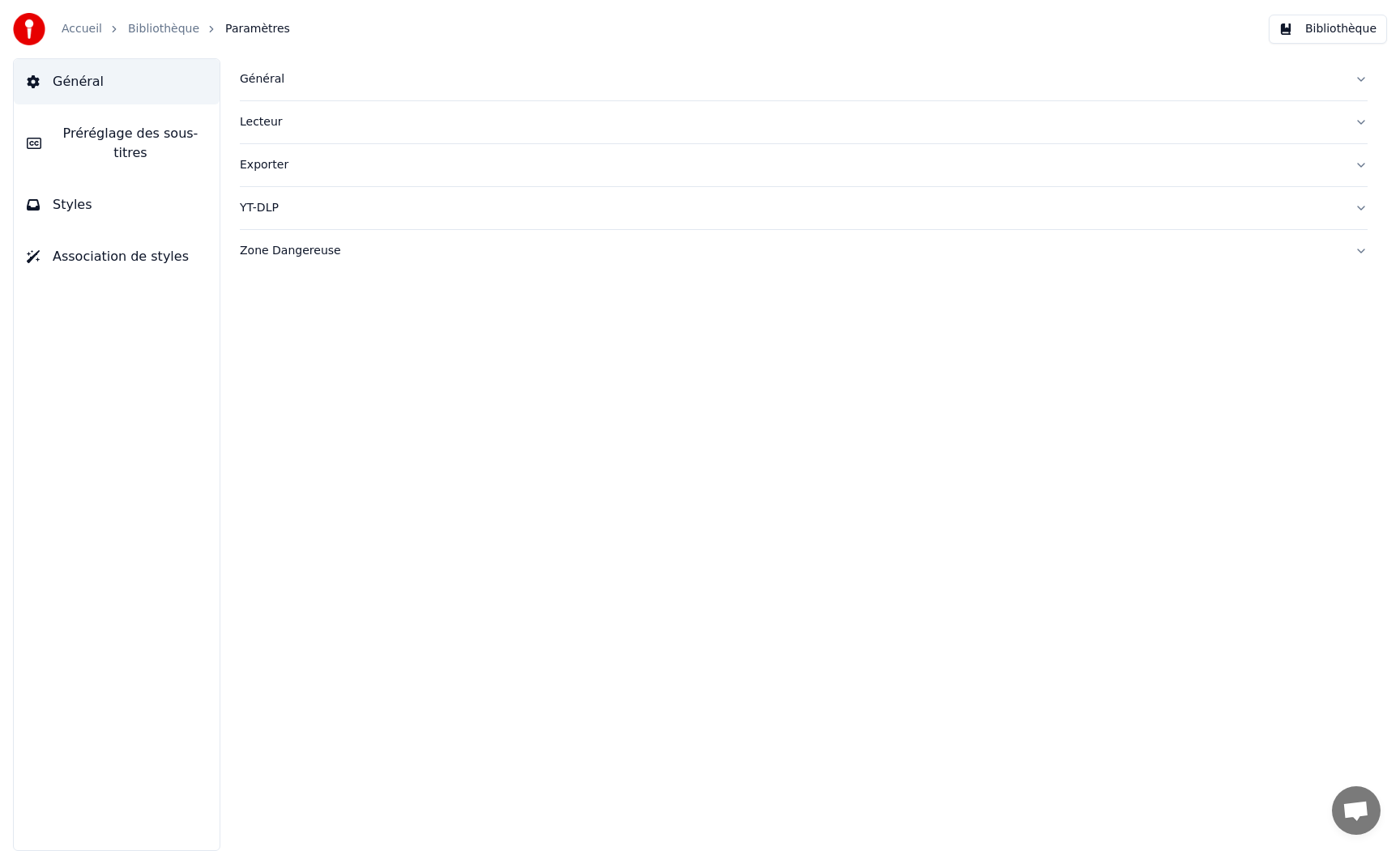
click at [258, 77] on div "Général" at bounding box center [791, 79] width 1102 height 16
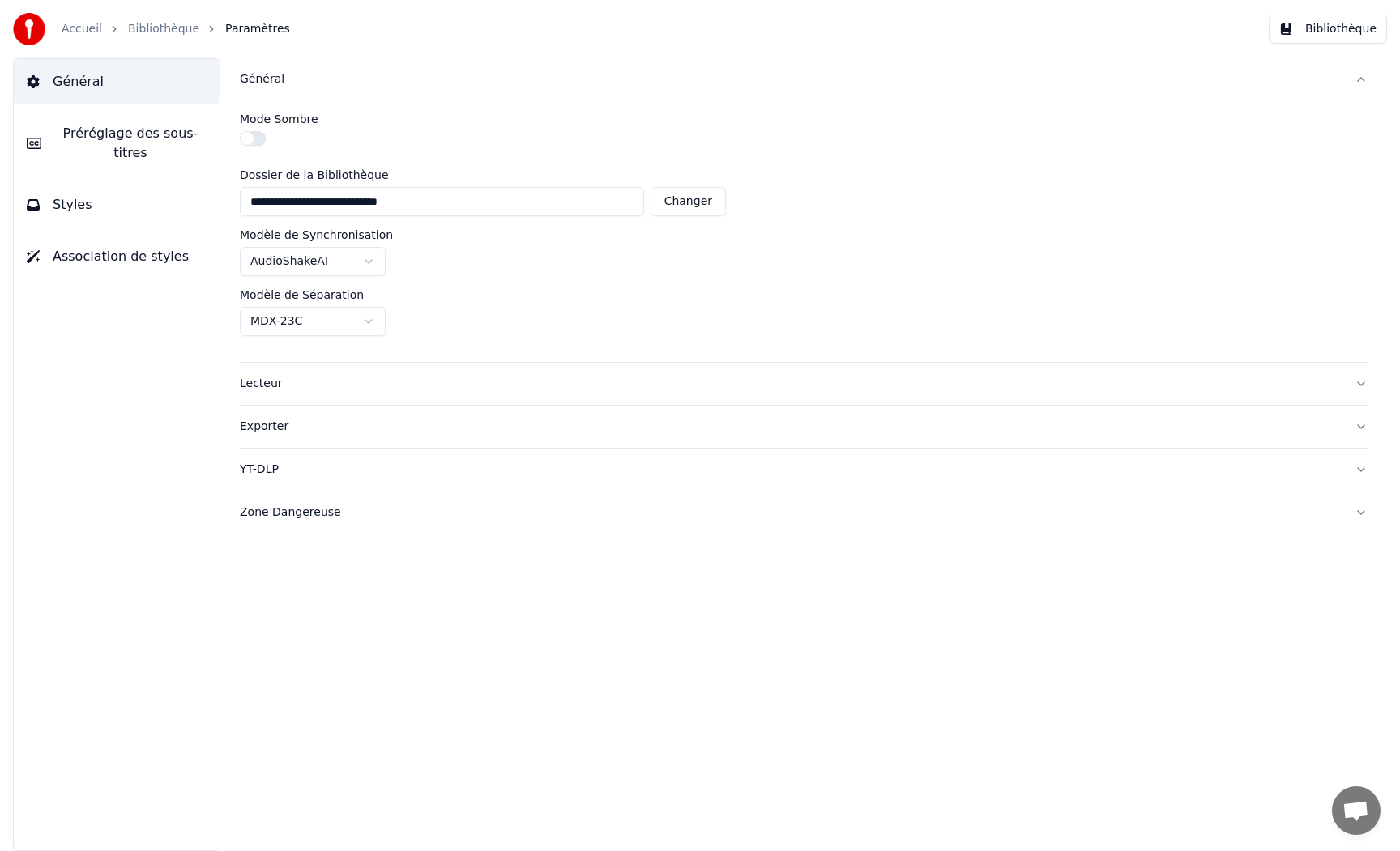
click at [73, 28] on link "Accueil" at bounding box center [82, 29] width 40 height 16
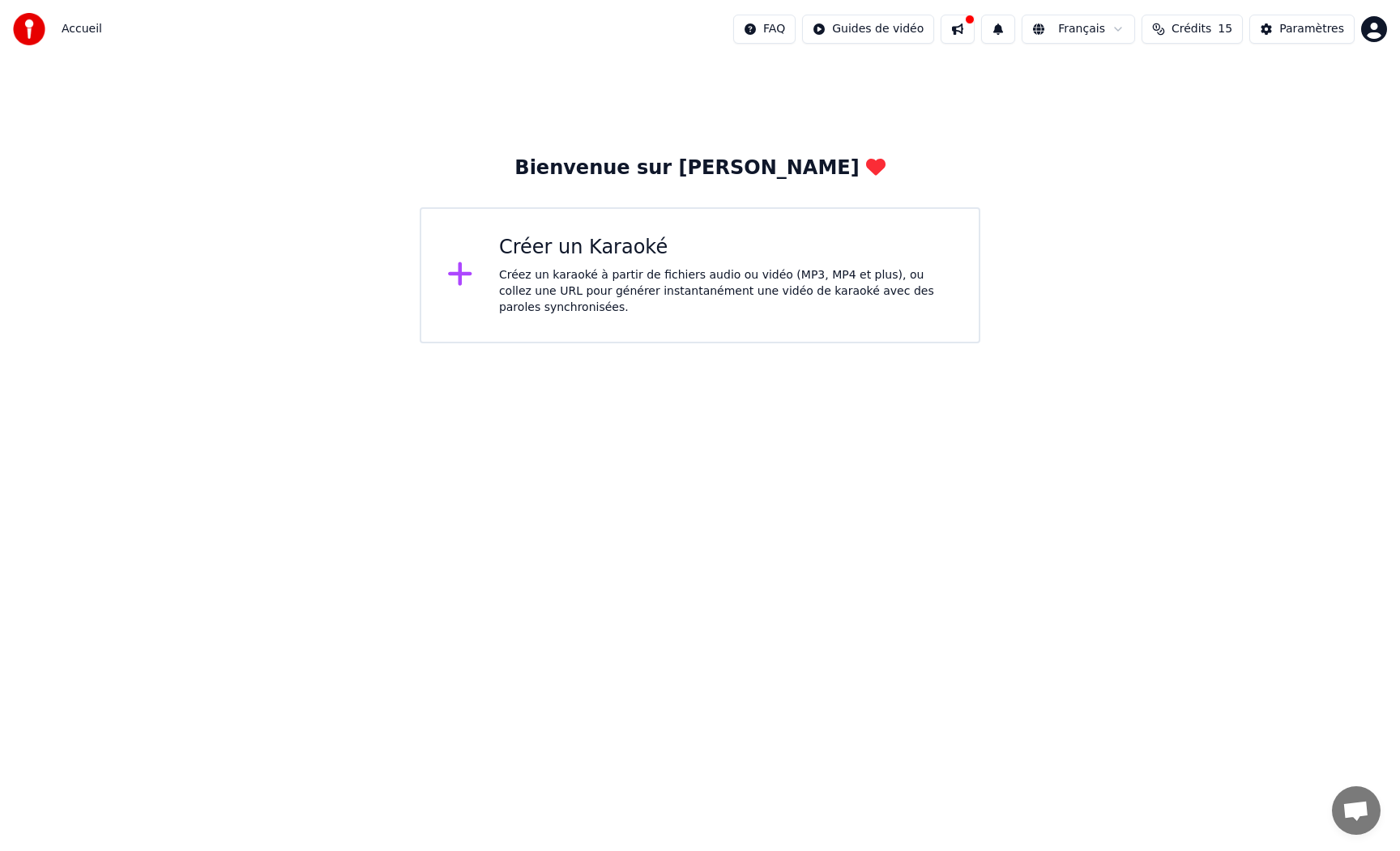
click at [464, 274] on icon at bounding box center [461, 274] width 23 height 23
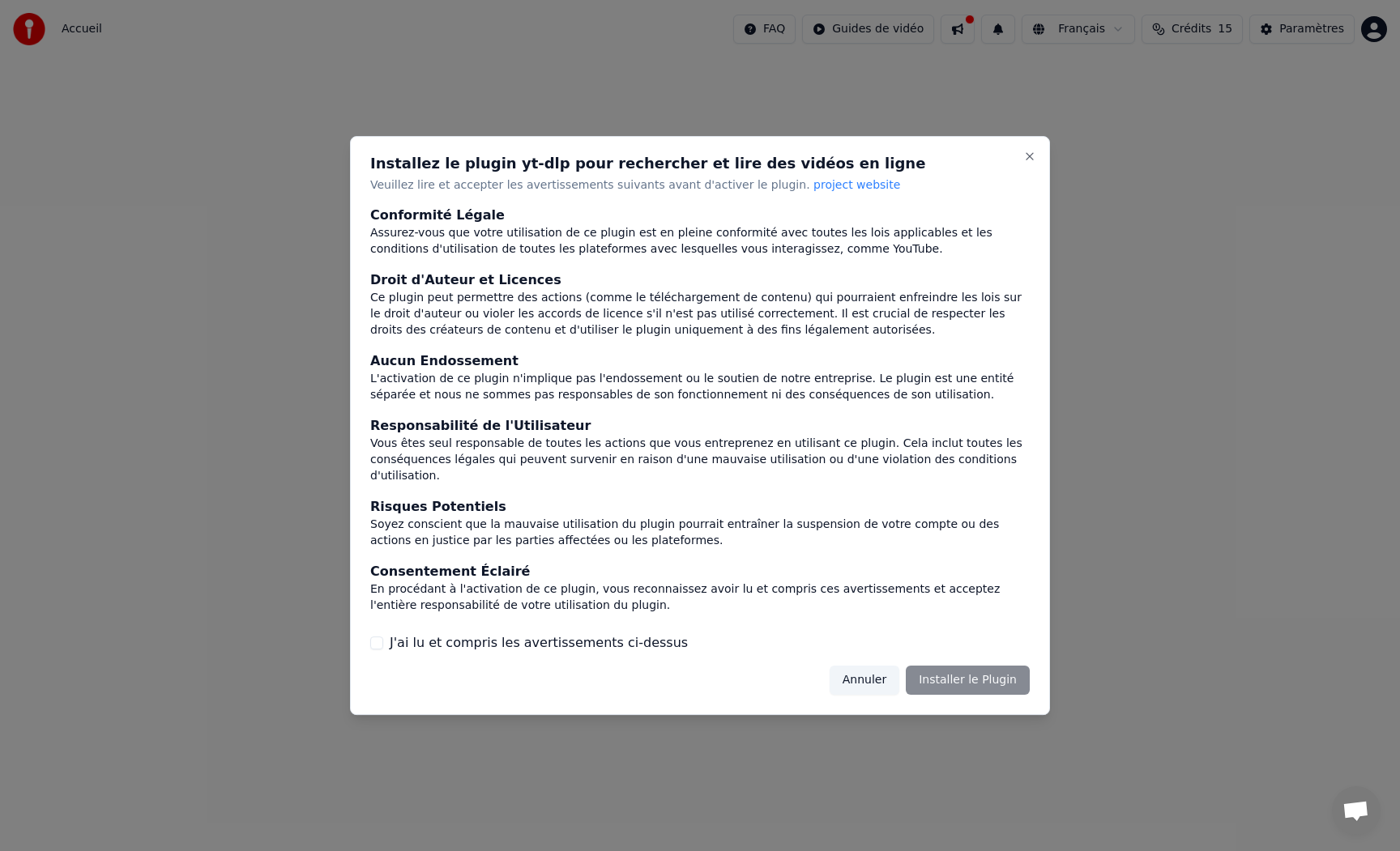
click at [868, 677] on button "Annuler" at bounding box center [864, 680] width 69 height 29
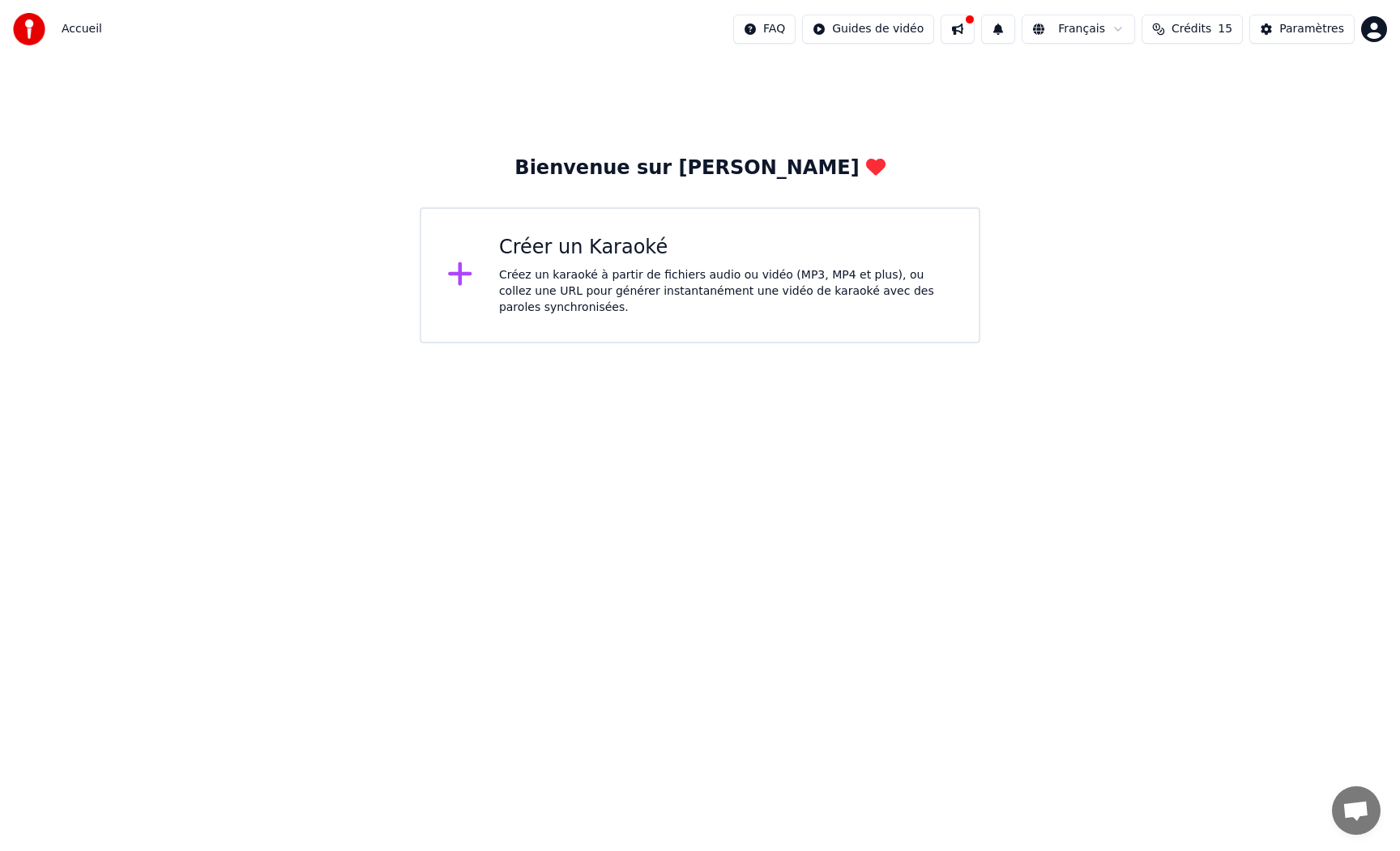
click at [464, 279] on icon at bounding box center [460, 274] width 26 height 29
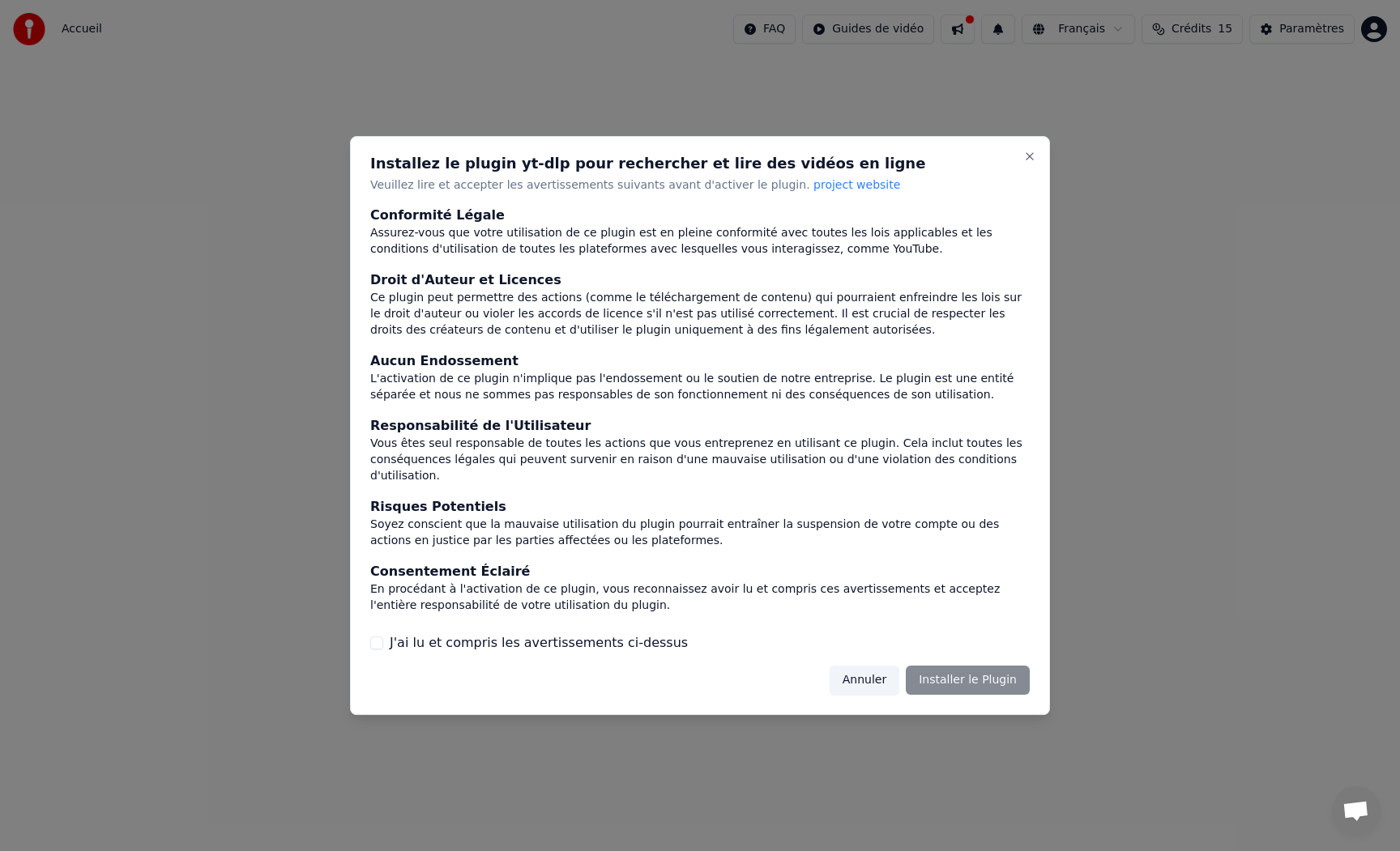
click at [465, 234] on div "Assurez-vous que votre utilisation de ce plugin est en pleine conformité avec t…" at bounding box center [700, 242] width 660 height 33
click at [375, 636] on button "J'ai lu et compris les avertissements ci-dessus" at bounding box center [376, 642] width 13 height 13
click at [936, 668] on button "Installer le Plugin" at bounding box center [967, 680] width 124 height 29
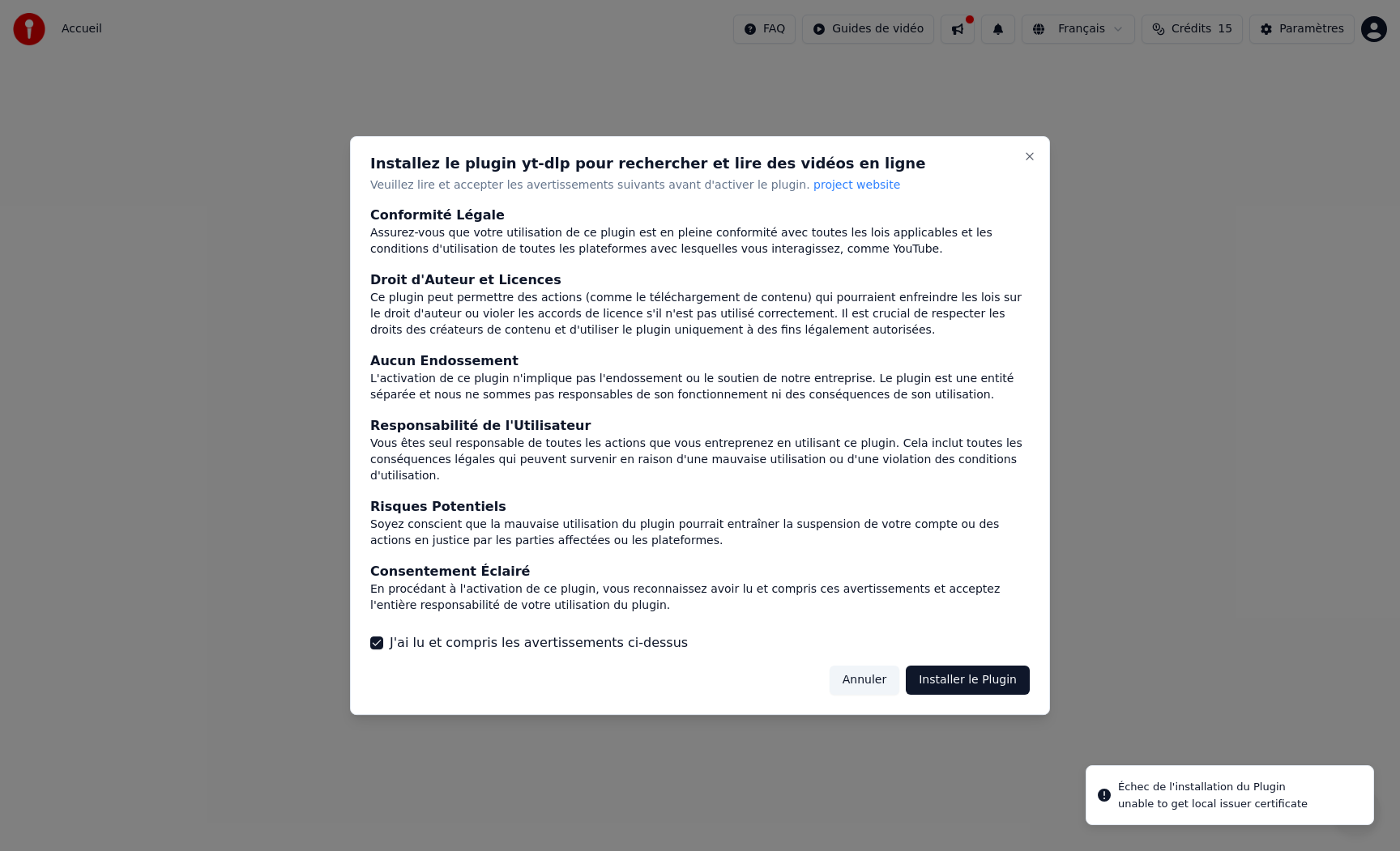
click at [1168, 808] on div at bounding box center [700, 425] width 1400 height 851
click at [1109, 794] on div at bounding box center [700, 425] width 1400 height 851
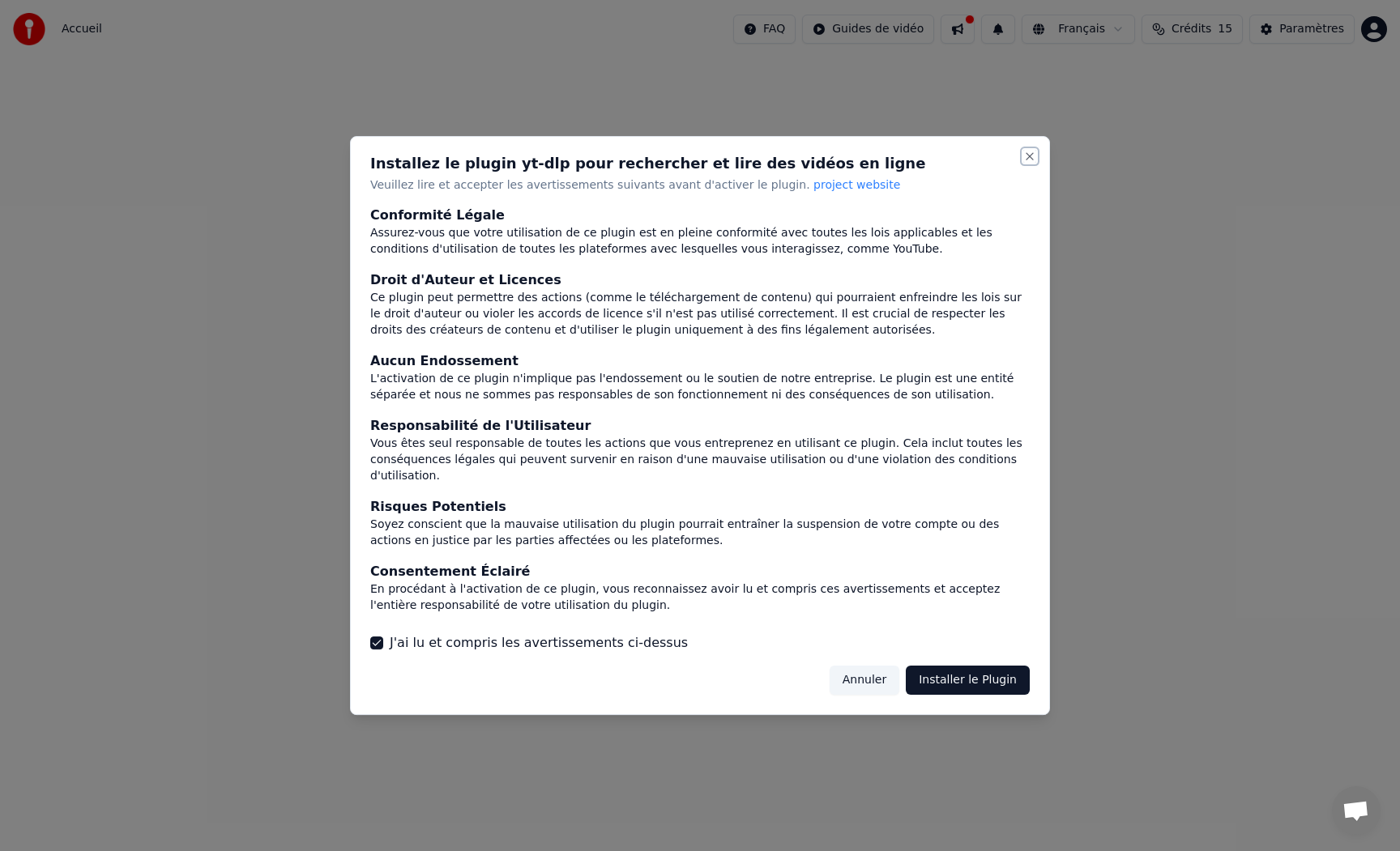
click at [1025, 163] on button "Close" at bounding box center [1029, 155] width 13 height 13
click at [1028, 163] on button "Close" at bounding box center [1029, 155] width 13 height 13
click at [1030, 162] on button "Close" at bounding box center [1029, 155] width 13 height 13
click at [1028, 163] on button "Close" at bounding box center [1029, 155] width 13 height 13
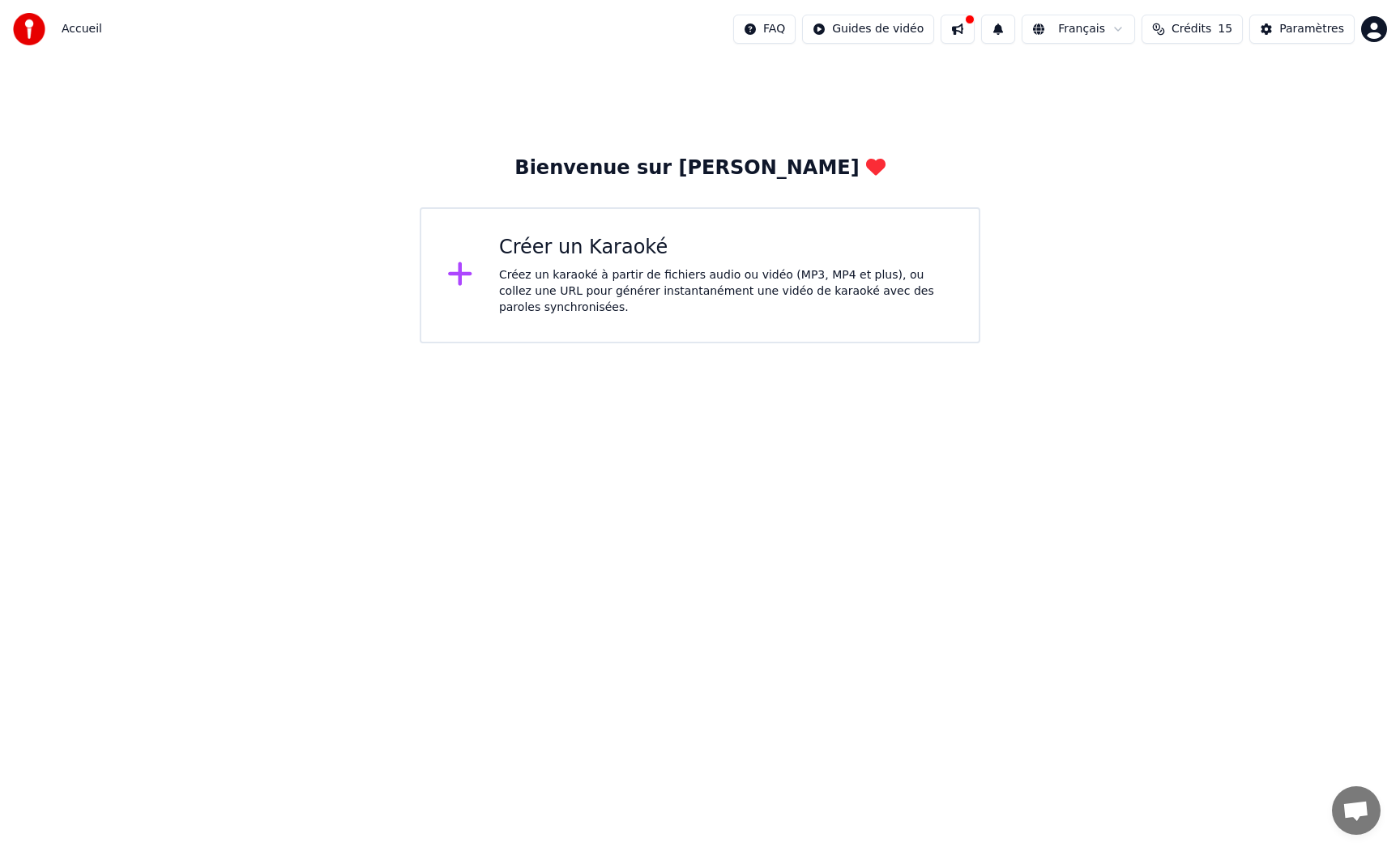
click at [469, 277] on icon at bounding box center [461, 274] width 23 height 23
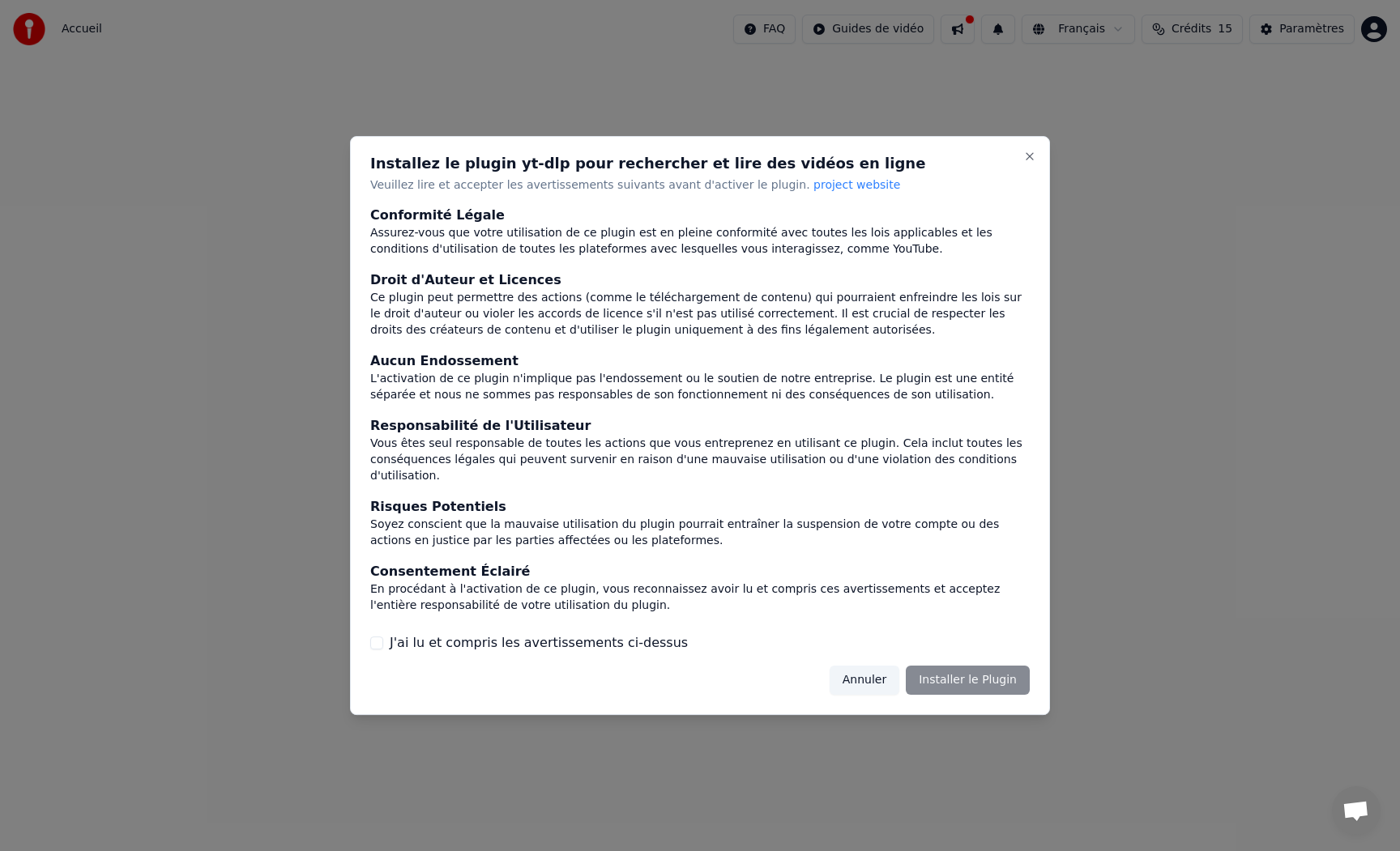
click at [814, 191] on span "project website" at bounding box center [857, 184] width 87 height 13
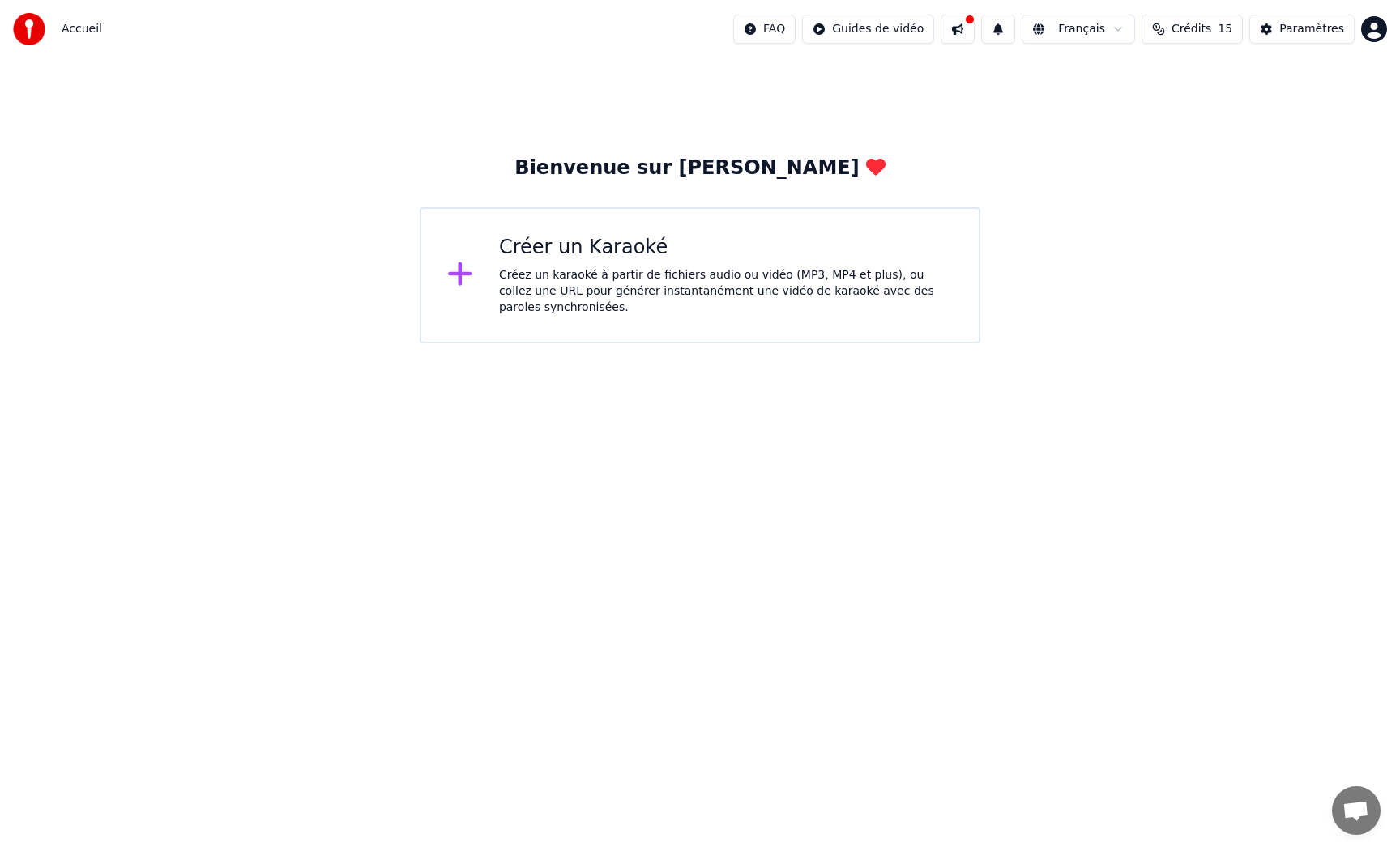
click at [449, 280] on icon at bounding box center [460, 274] width 26 height 29
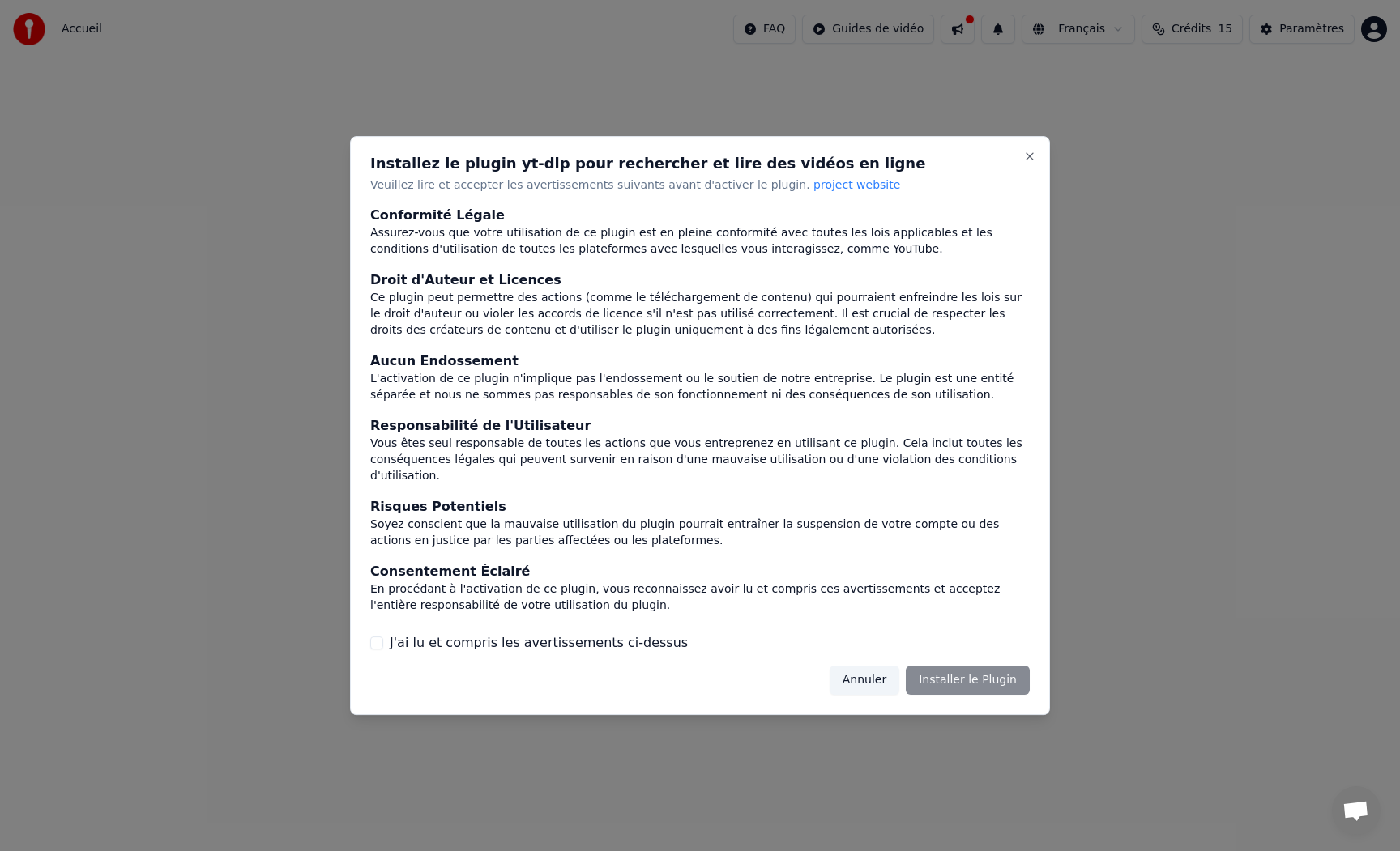
click at [866, 667] on button "Annuler" at bounding box center [864, 680] width 69 height 29
